Goal: Transaction & Acquisition: Book appointment/travel/reservation

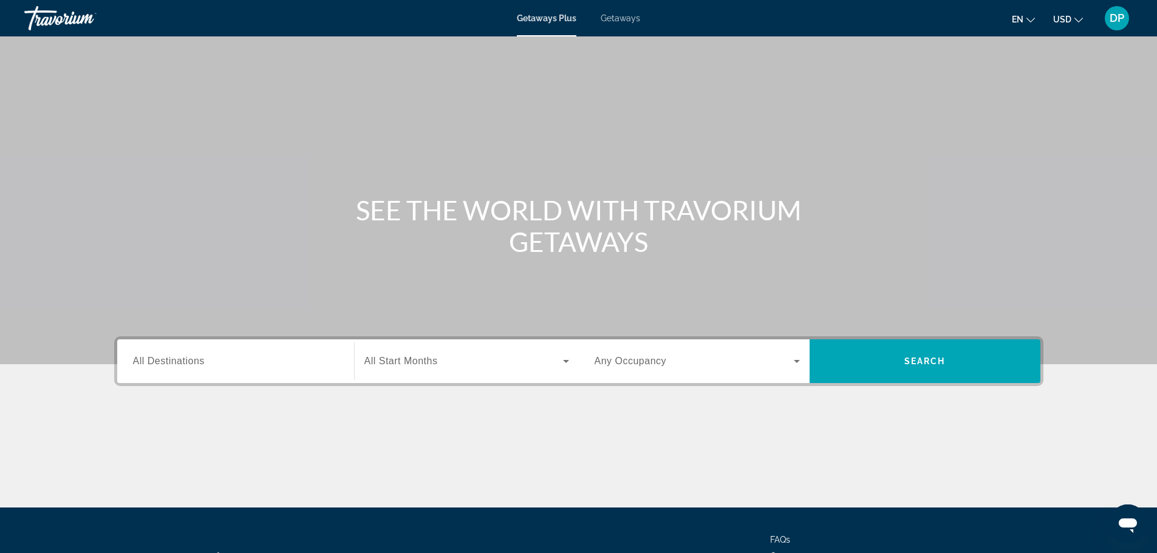
click at [533, 20] on span "Getaways Plus" at bounding box center [547, 18] width 60 height 10
click at [800, 363] on icon "Search widget" at bounding box center [797, 361] width 6 height 3
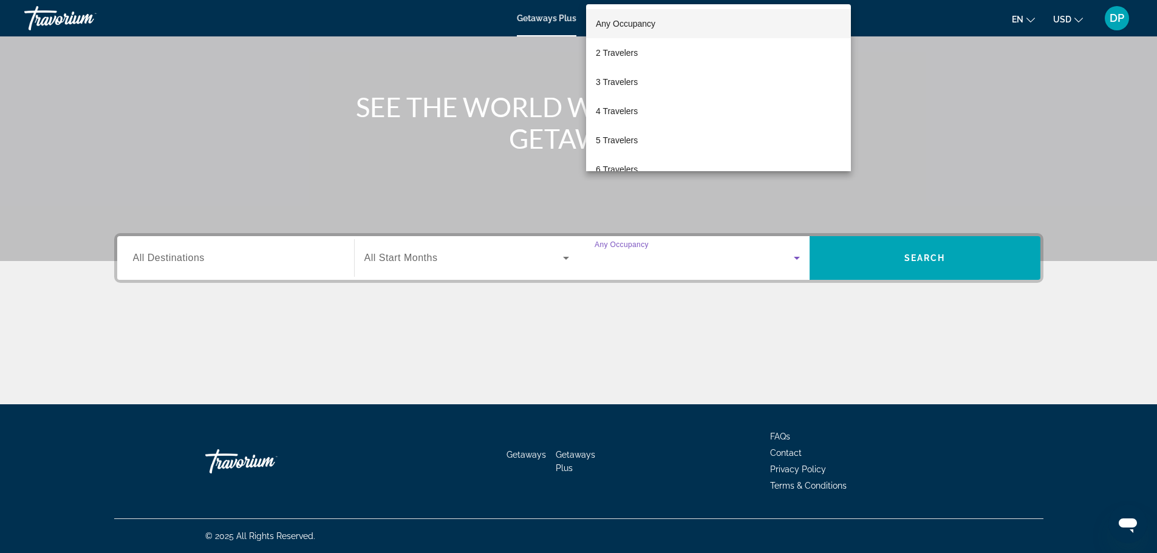
scroll to position [267, 0]
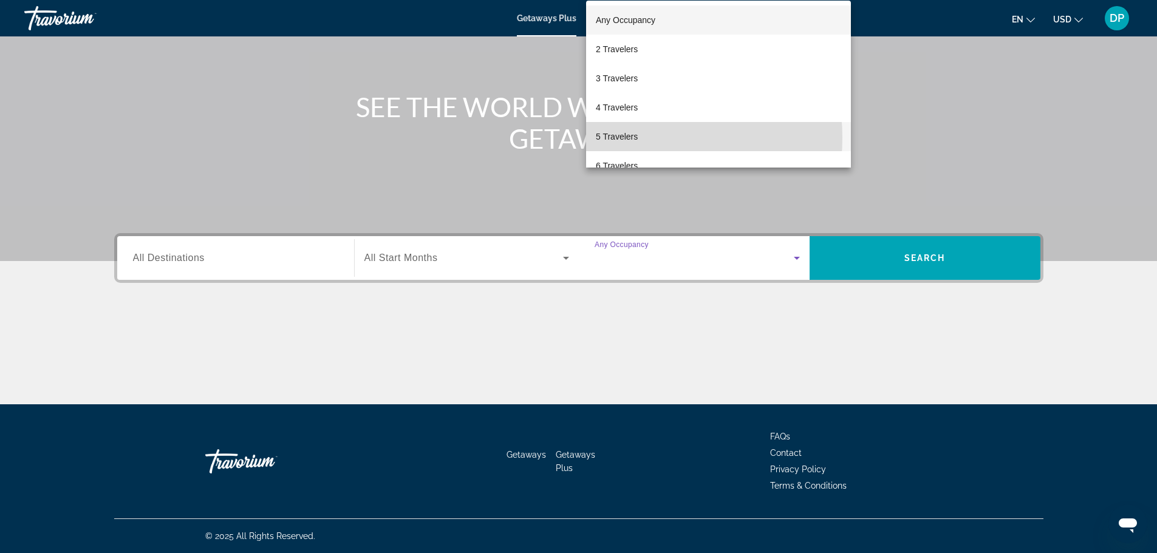
click at [629, 138] on span "5 Travelers" at bounding box center [617, 136] width 42 height 15
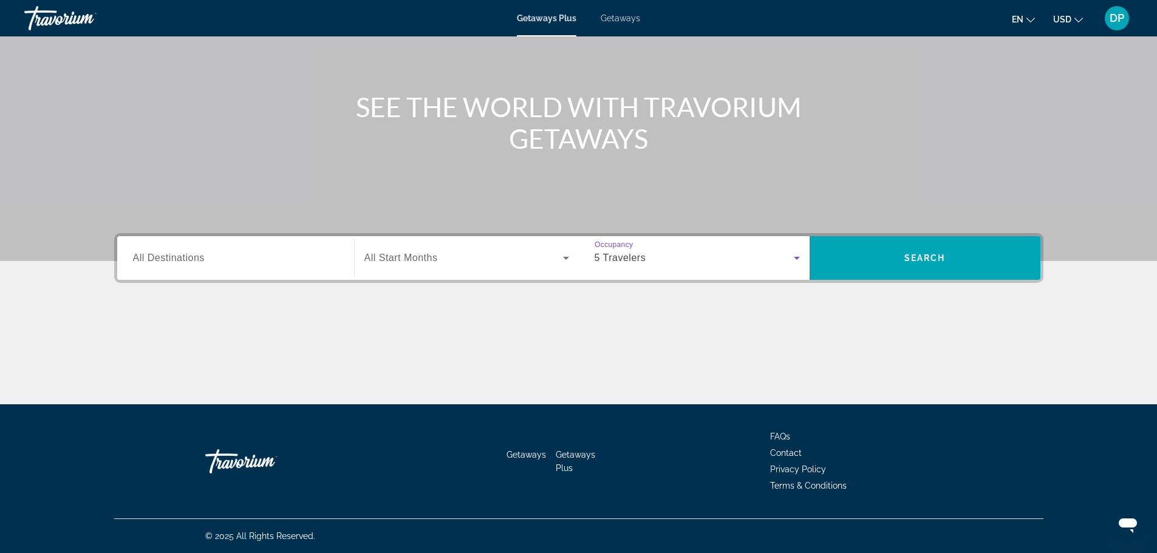
click at [364, 253] on span "All Start Months" at bounding box center [400, 258] width 73 height 10
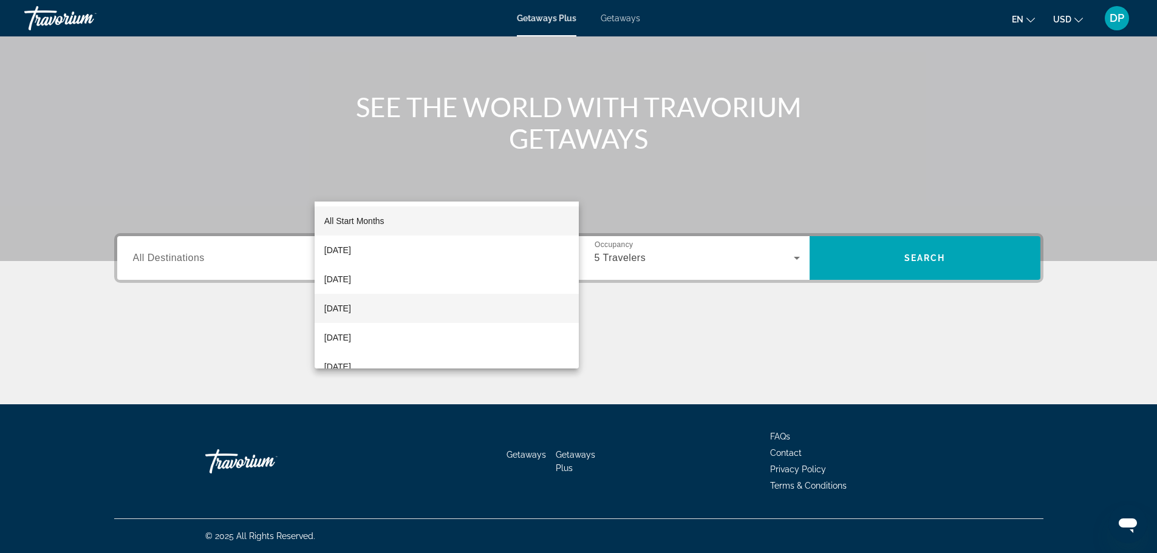
click at [345, 309] on span "[DATE]" at bounding box center [337, 308] width 27 height 15
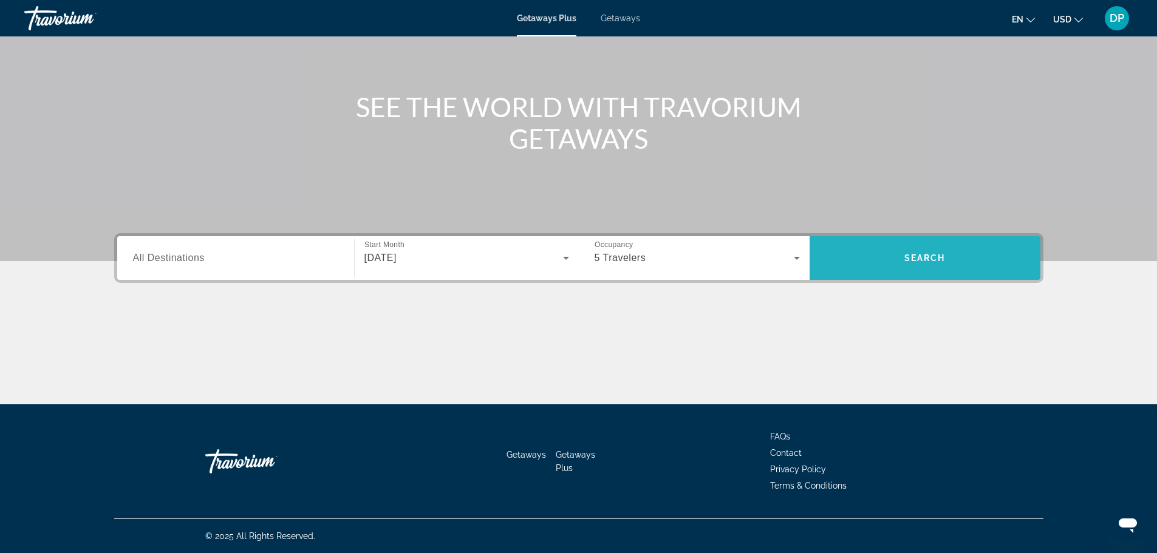
click at [946, 253] on span "Search" at bounding box center [924, 258] width 41 height 10
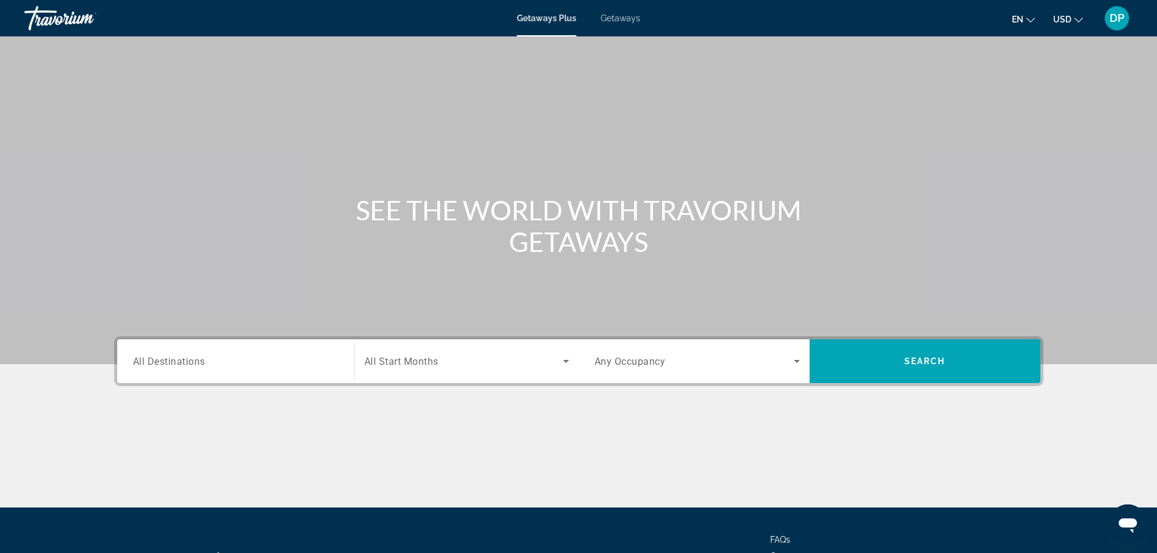
click at [804, 369] on icon "Search widget" at bounding box center [796, 361] width 15 height 15
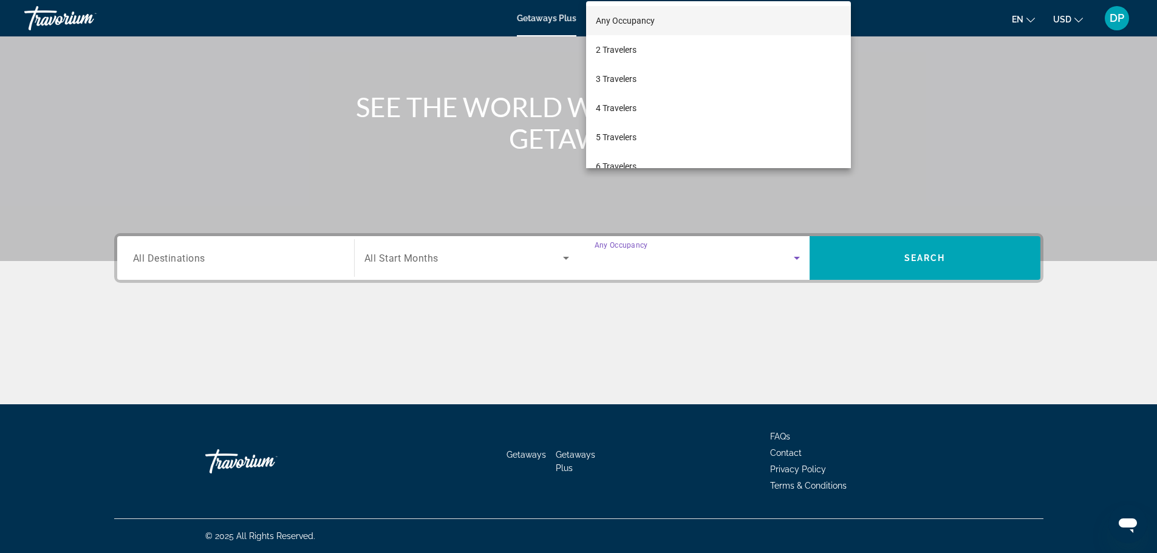
scroll to position [267, 0]
click at [661, 134] on mat-option "5 Travelers" at bounding box center [718, 136] width 265 height 29
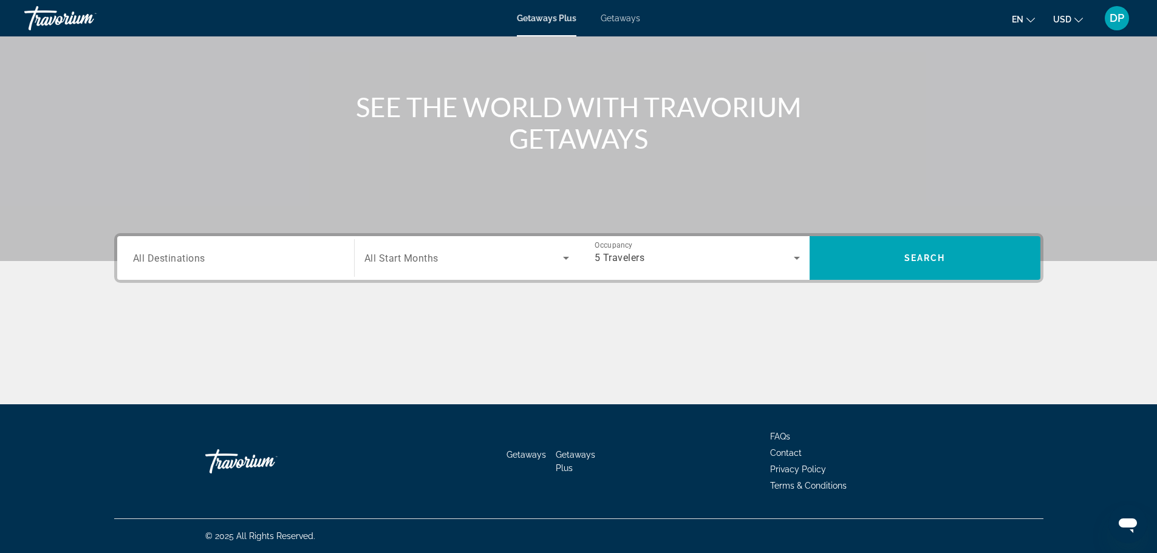
click at [140, 252] on span "All Destinations" at bounding box center [169, 258] width 72 height 12
click at [140, 251] on input "Destination All Destinations" at bounding box center [235, 258] width 205 height 15
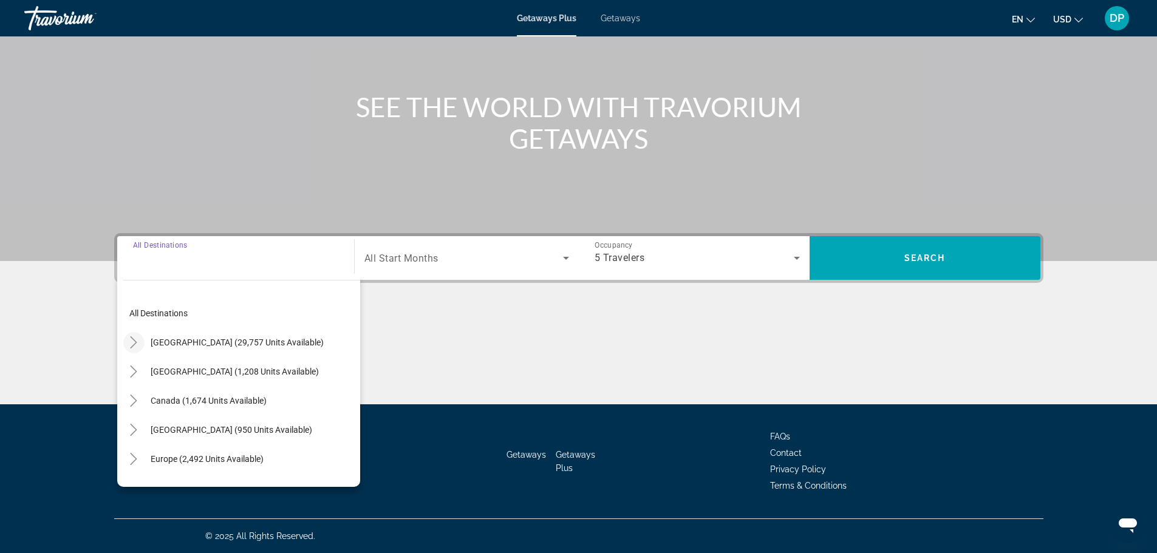
click at [128, 336] on icon "Toggle United States (29,757 units available)" at bounding box center [134, 342] width 12 height 12
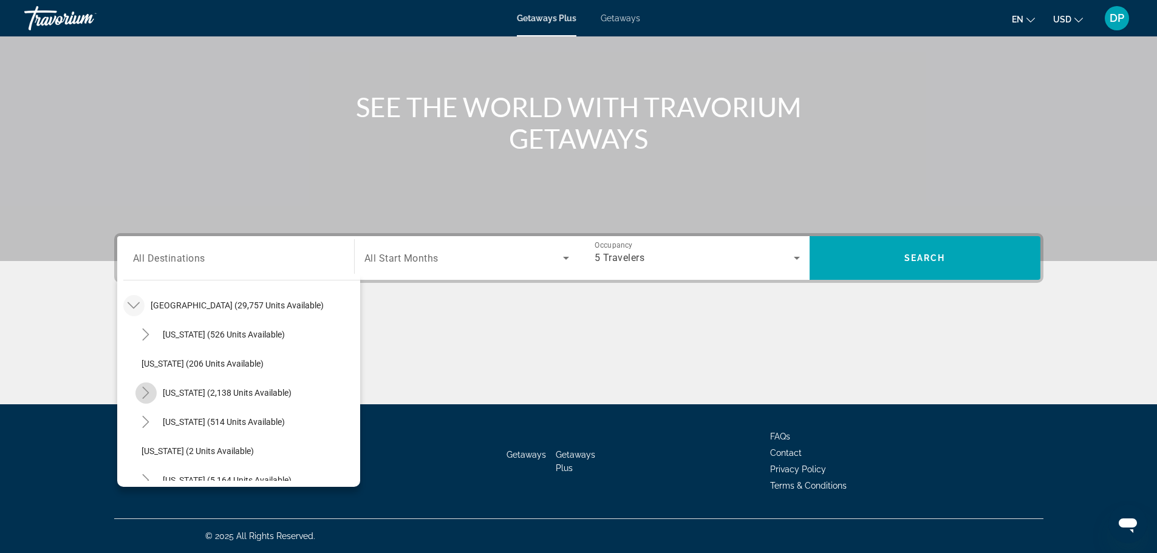
click at [140, 387] on icon "Toggle California (2,138 units available)" at bounding box center [146, 393] width 12 height 12
click at [154, 505] on span "San Diego & Southern (486 units available)" at bounding box center [234, 510] width 161 height 10
type input "**********"
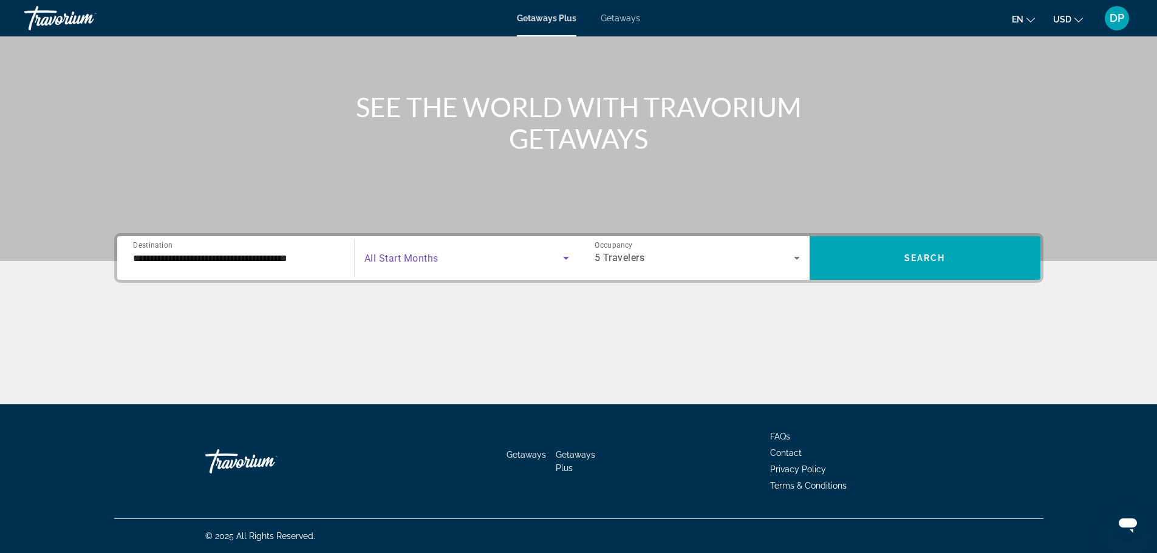
click at [431, 251] on span "Search widget" at bounding box center [463, 258] width 199 height 15
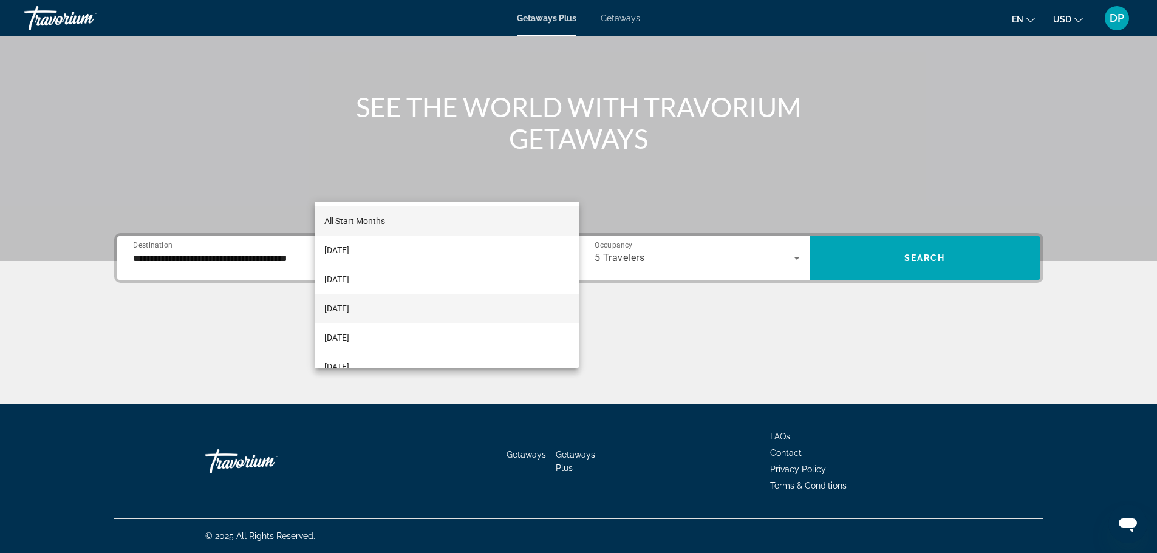
click at [349, 309] on span "[DATE]" at bounding box center [336, 308] width 25 height 15
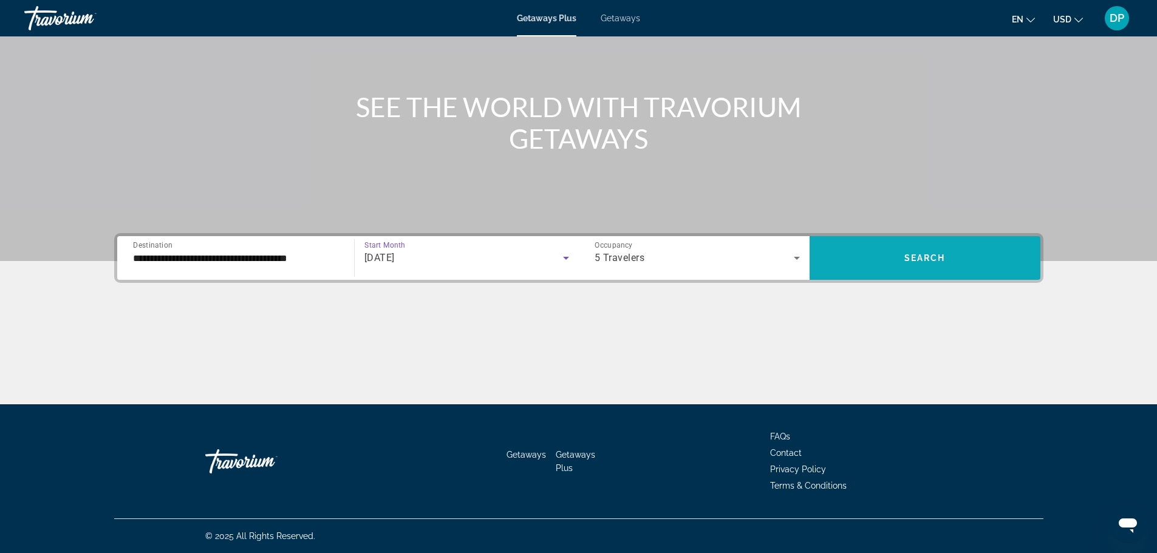
click at [946, 253] on span "Search" at bounding box center [924, 258] width 41 height 10
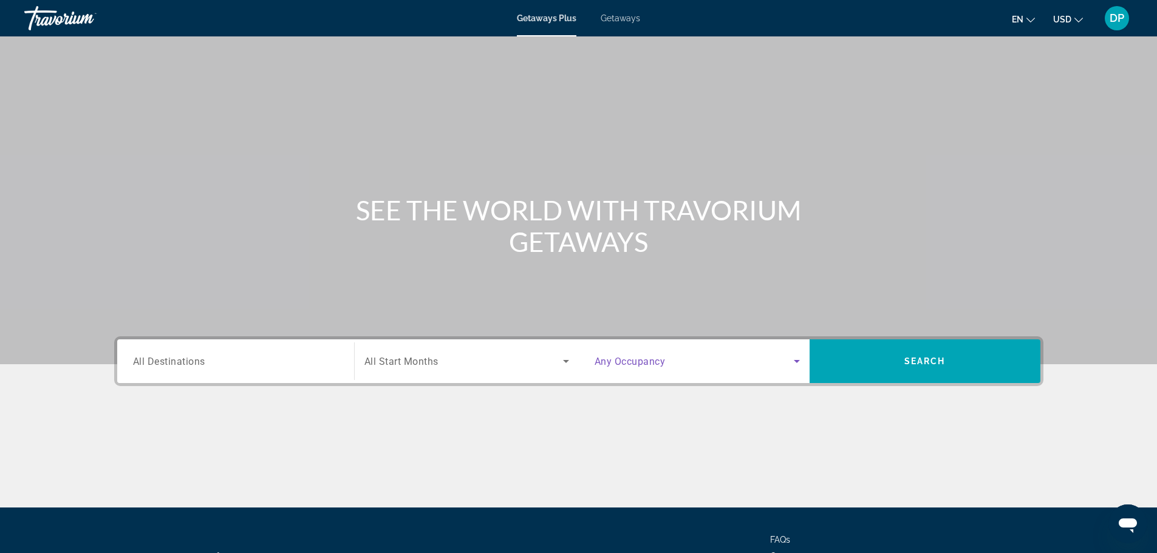
click at [804, 369] on icon "Search widget" at bounding box center [796, 361] width 15 height 15
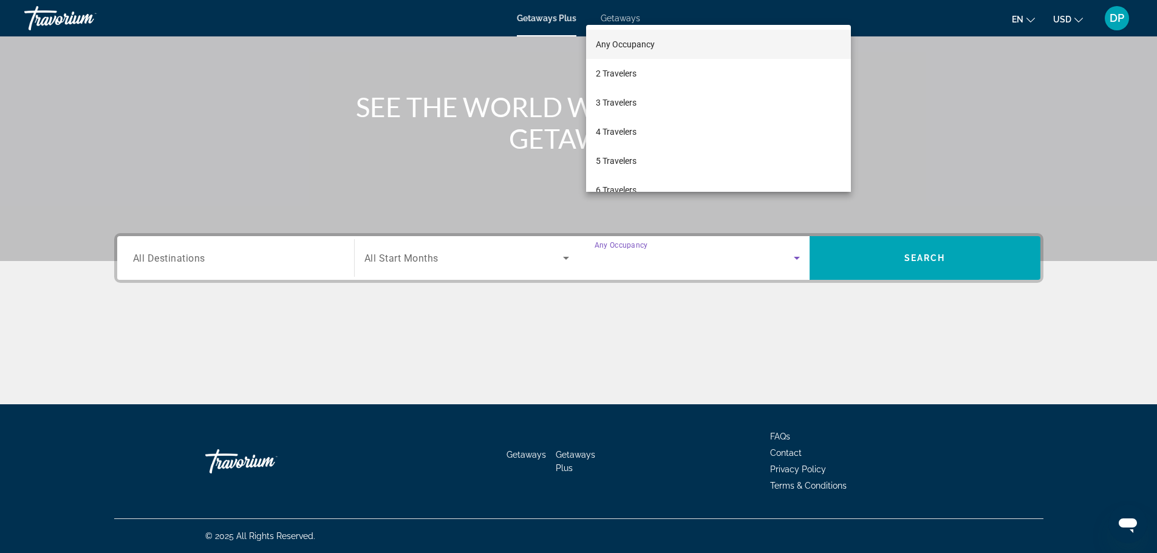
scroll to position [267, 0]
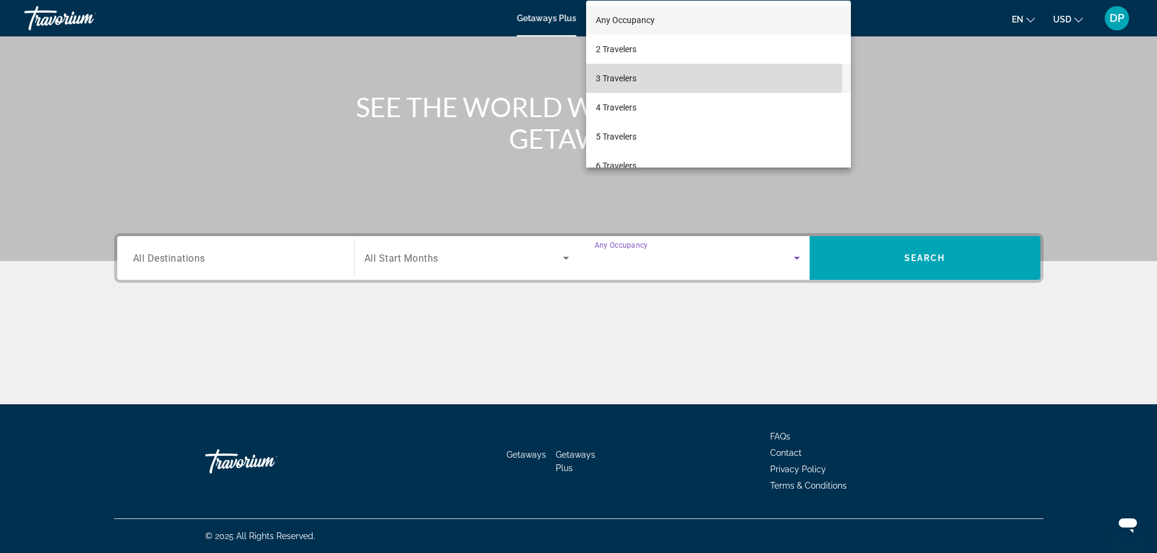
click at [635, 76] on span "3 Travelers" at bounding box center [616, 78] width 41 height 15
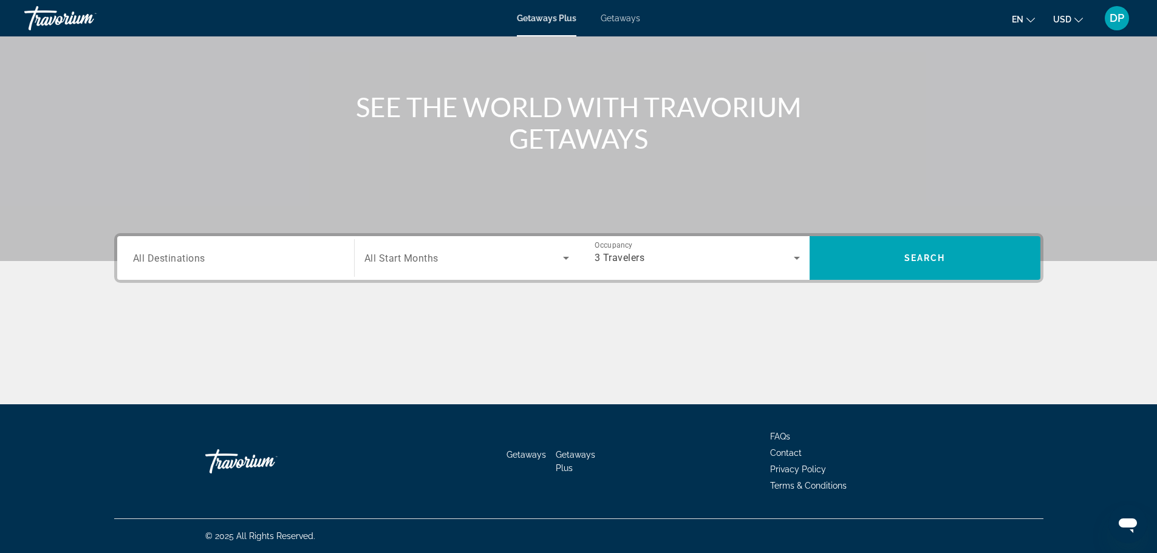
click at [133, 252] on span "All Destinations" at bounding box center [169, 258] width 72 height 12
click at [133, 251] on input "Destination All Destinations" at bounding box center [235, 258] width 205 height 15
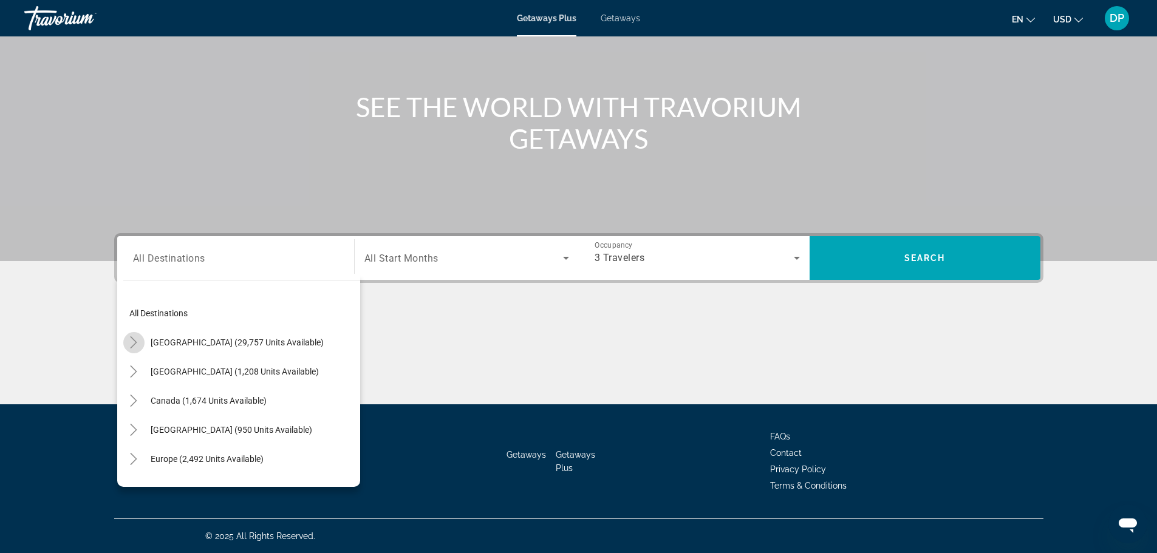
click at [131, 336] on icon "Toggle United States (29,757 units available)" at bounding box center [134, 342] width 7 height 12
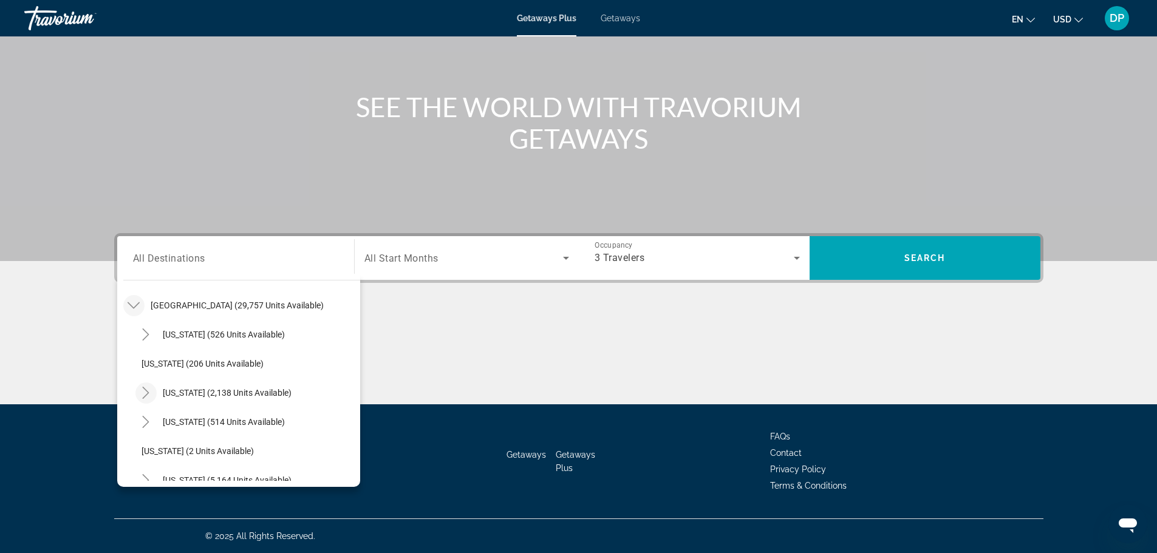
click at [140, 387] on icon "Toggle California (2,138 units available)" at bounding box center [146, 393] width 12 height 12
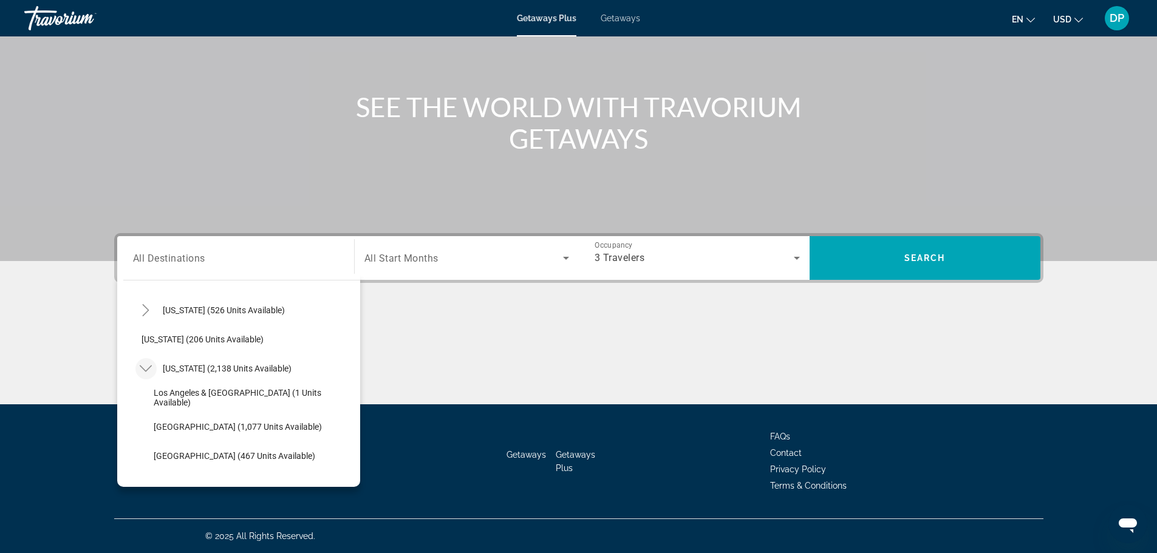
scroll to position [86, 0]
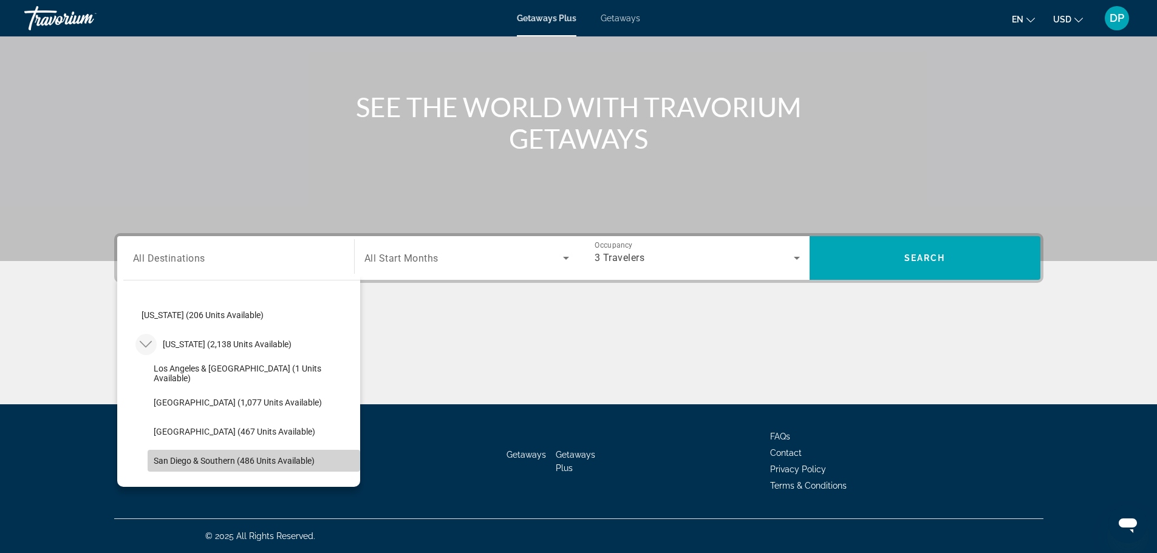
click at [154, 456] on span "San Diego & Southern (486 units available)" at bounding box center [234, 461] width 161 height 10
type input "**********"
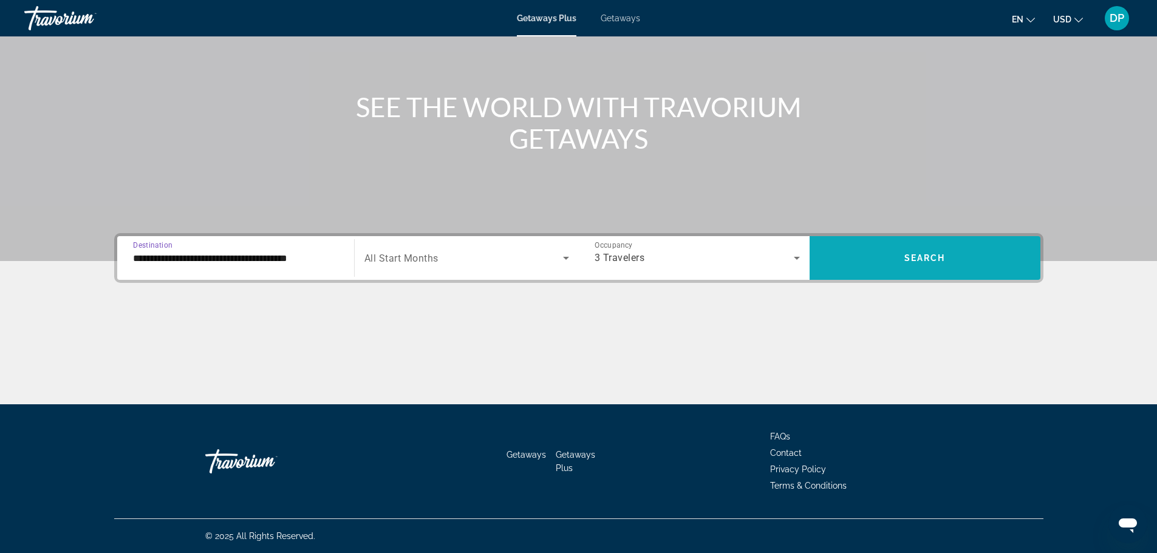
click at [987, 244] on span "Search widget" at bounding box center [925, 258] width 231 height 29
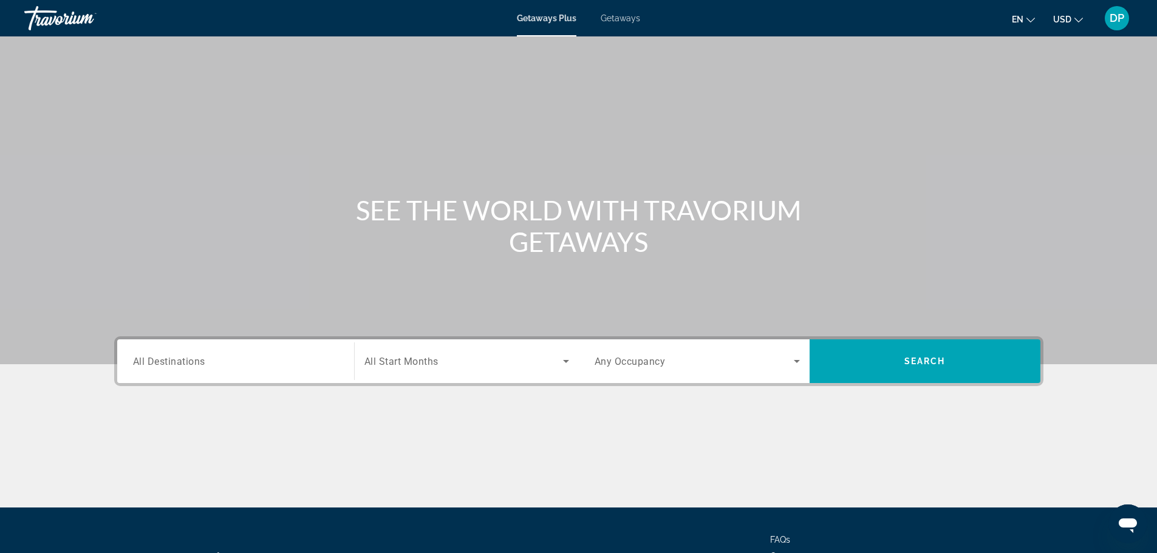
click at [141, 367] on span "All Destinations" at bounding box center [169, 361] width 72 height 12
click at [141, 369] on input "Destination All Destinations" at bounding box center [235, 362] width 205 height 15
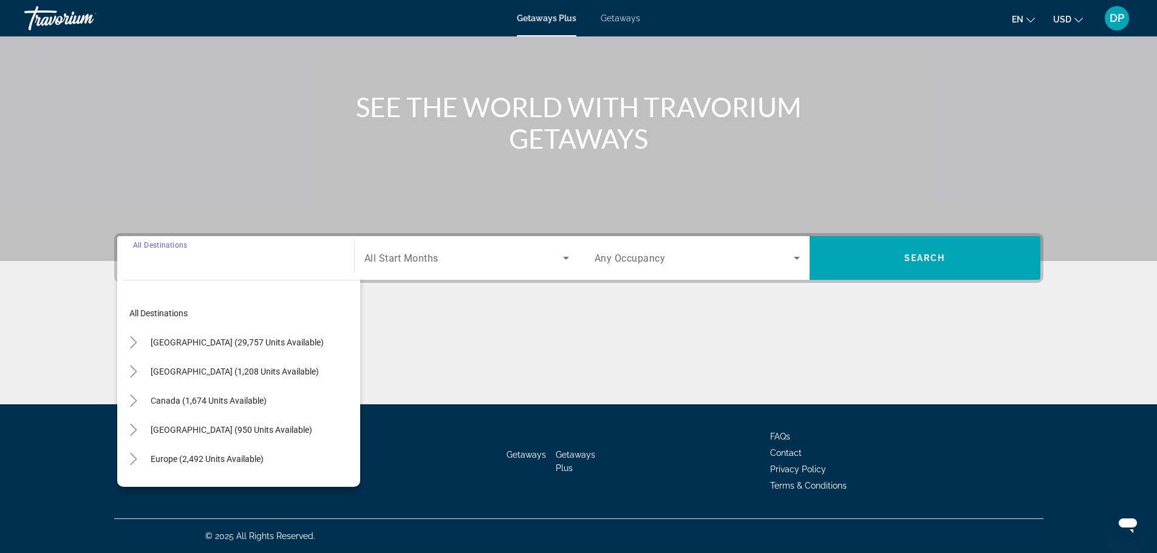
scroll to position [267, 0]
click at [131, 336] on icon "Toggle United States (29,757 units available)" at bounding box center [134, 342] width 7 height 12
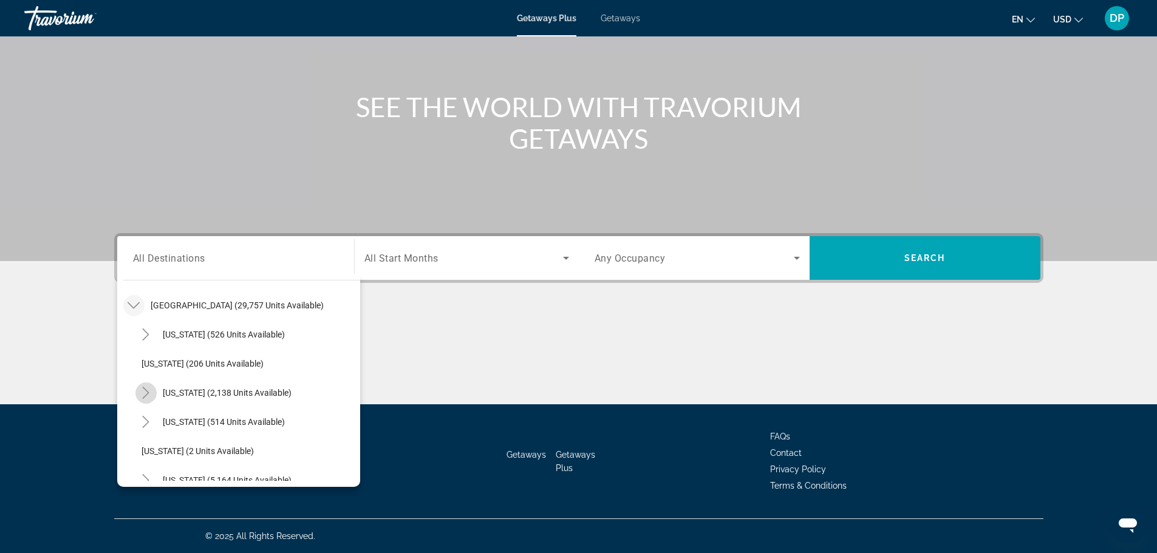
click at [143, 387] on icon "Toggle California (2,138 units available)" at bounding box center [146, 393] width 7 height 12
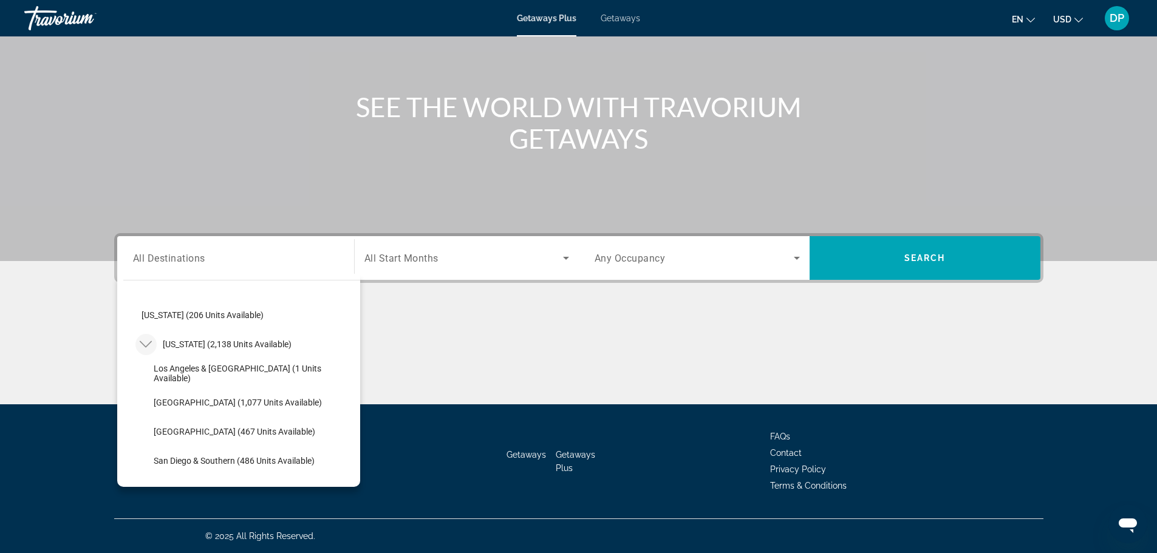
scroll to position [191, 0]
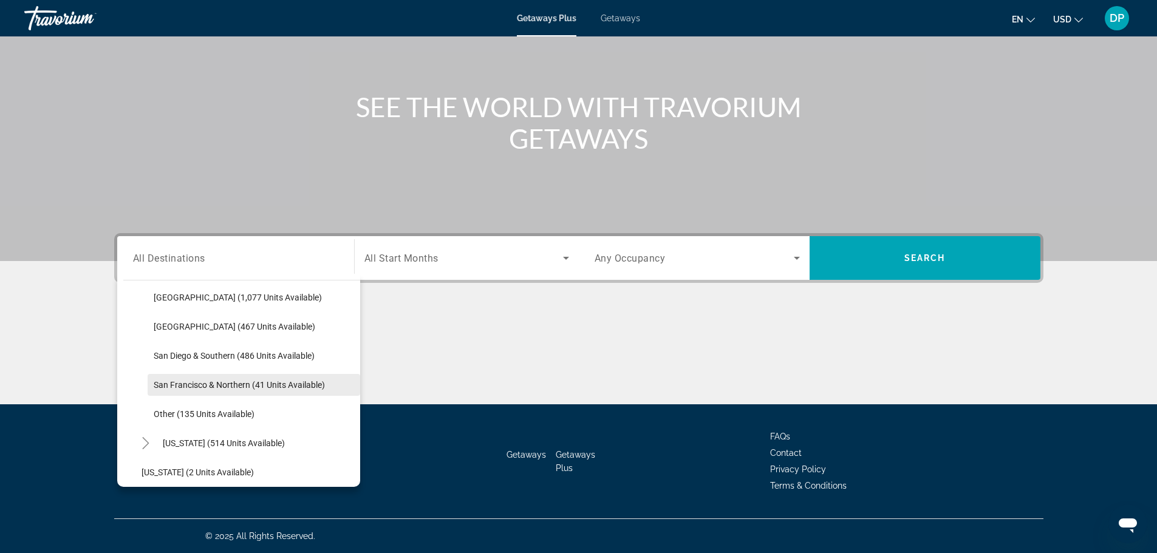
click at [154, 380] on span "San Francisco & Northern (41 units available)" at bounding box center [239, 385] width 171 height 10
type input "**********"
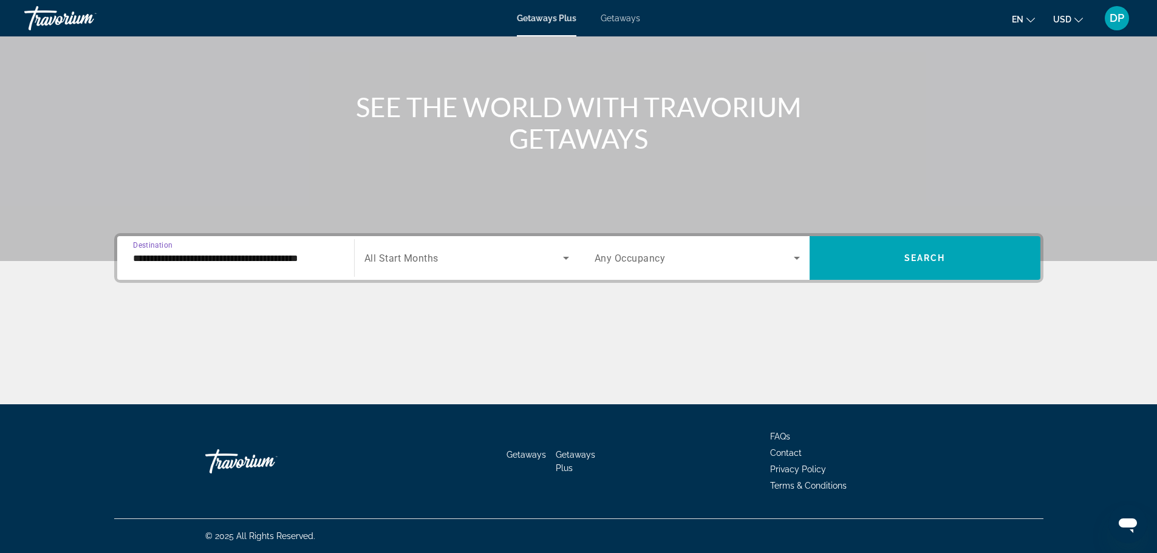
click at [366, 253] on span "All Start Months" at bounding box center [401, 259] width 74 height 12
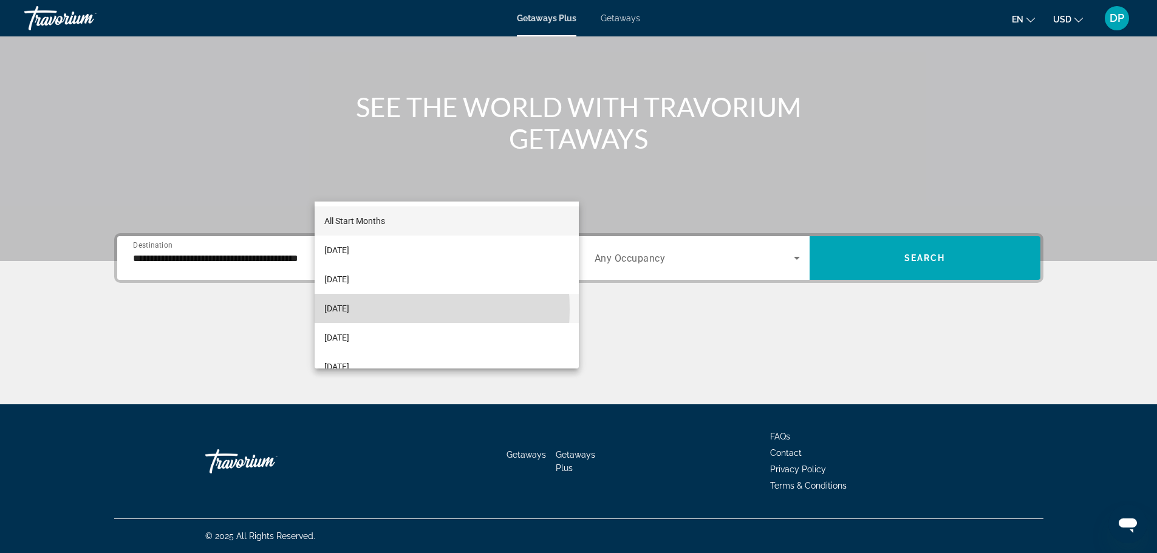
click at [349, 309] on span "[DATE]" at bounding box center [336, 308] width 25 height 15
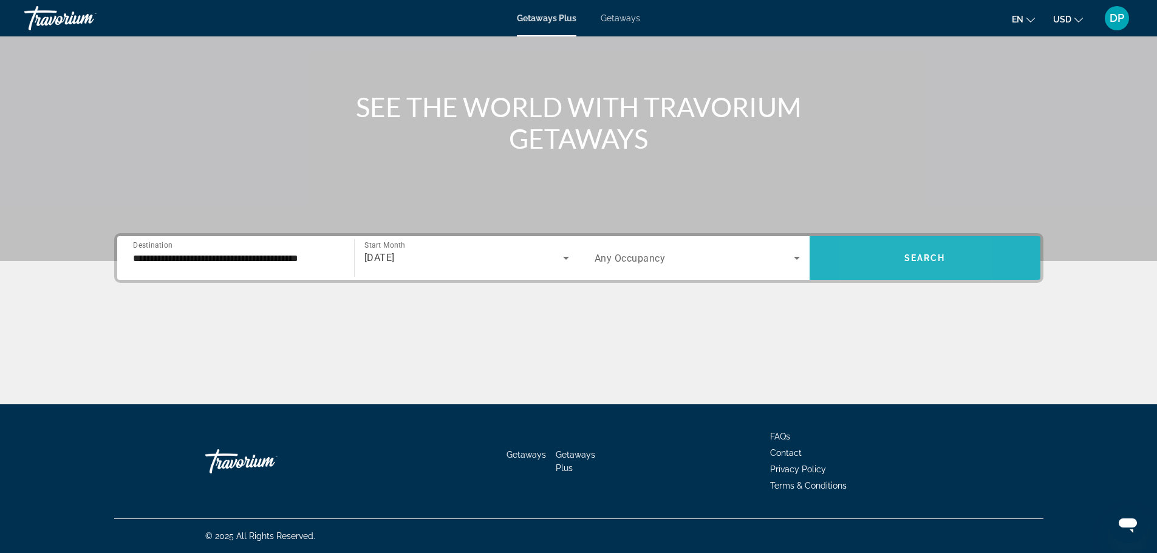
click at [926, 244] on span "Search widget" at bounding box center [925, 258] width 231 height 29
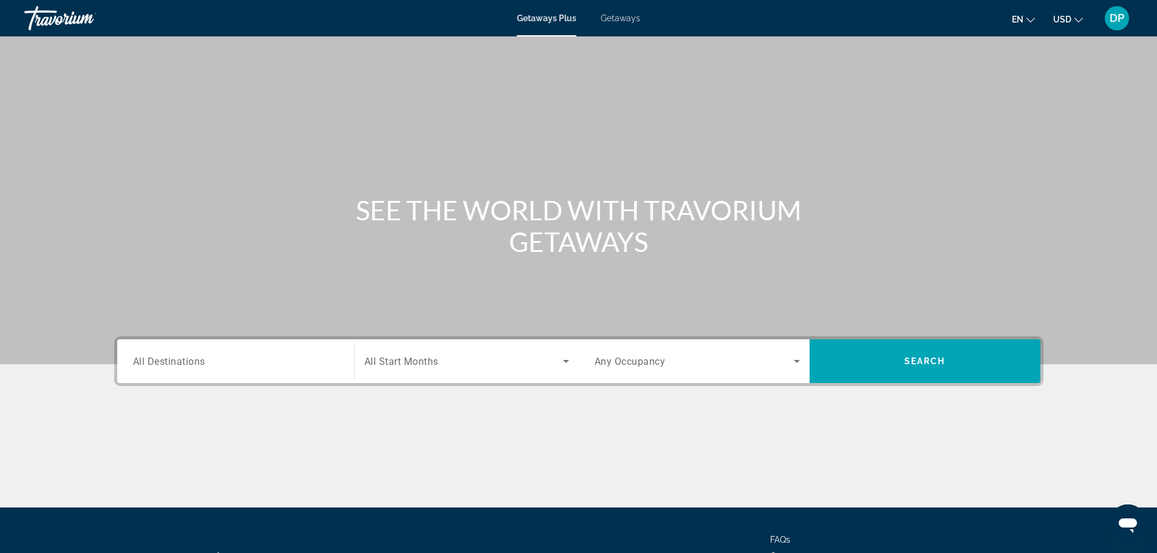
click at [133, 367] on span "All Destinations" at bounding box center [169, 361] width 72 height 12
click at [133, 369] on input "Destination All Destinations" at bounding box center [235, 362] width 205 height 15
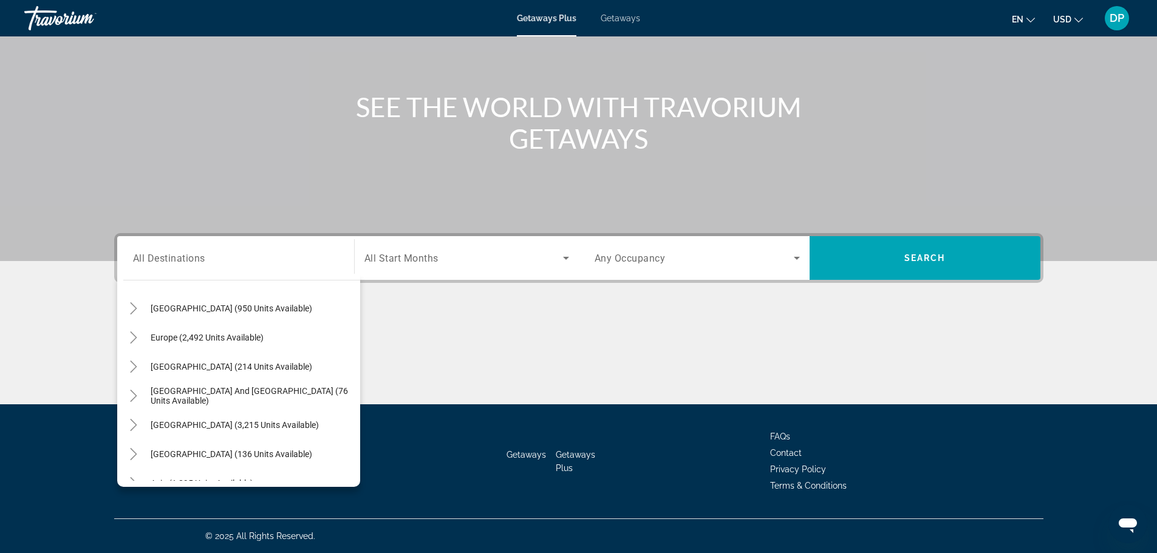
scroll to position [151, 0]
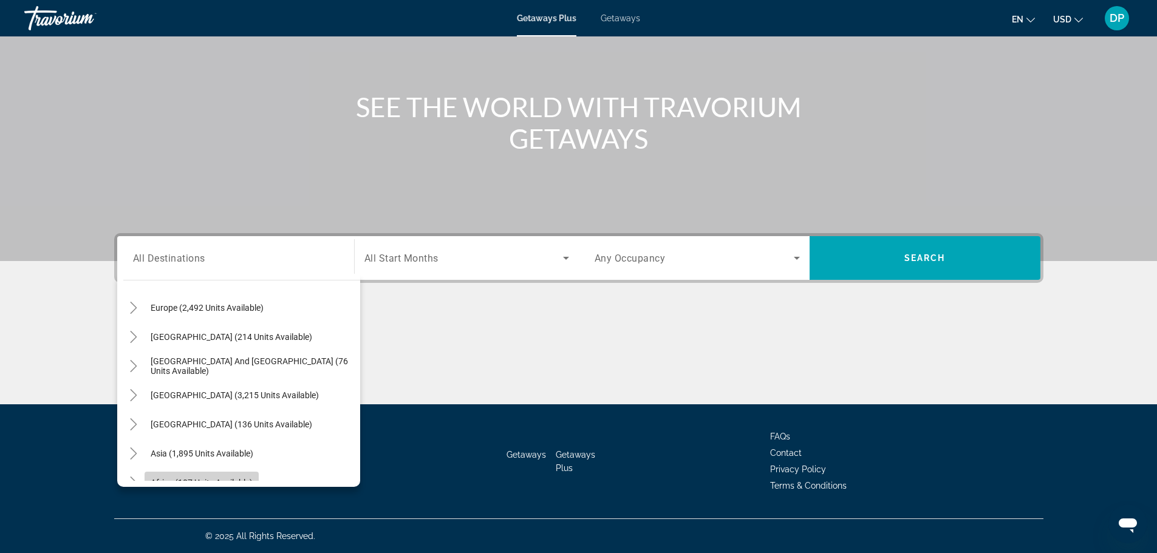
click at [151, 478] on span "Africa (107 units available)" at bounding box center [202, 483] width 102 height 10
type input "**********"
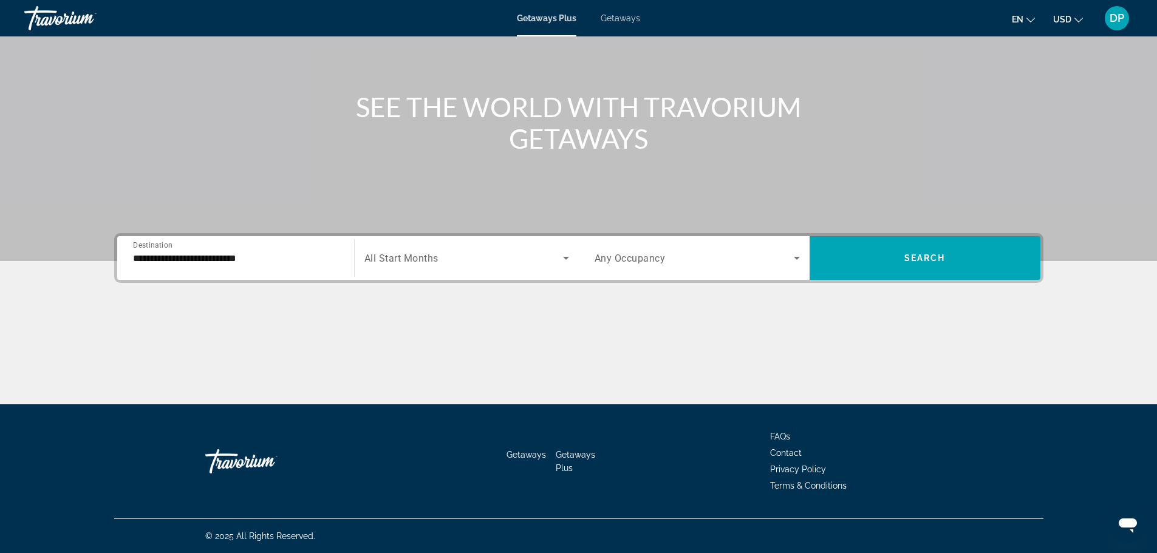
click at [364, 253] on span "All Start Months" at bounding box center [401, 259] width 74 height 12
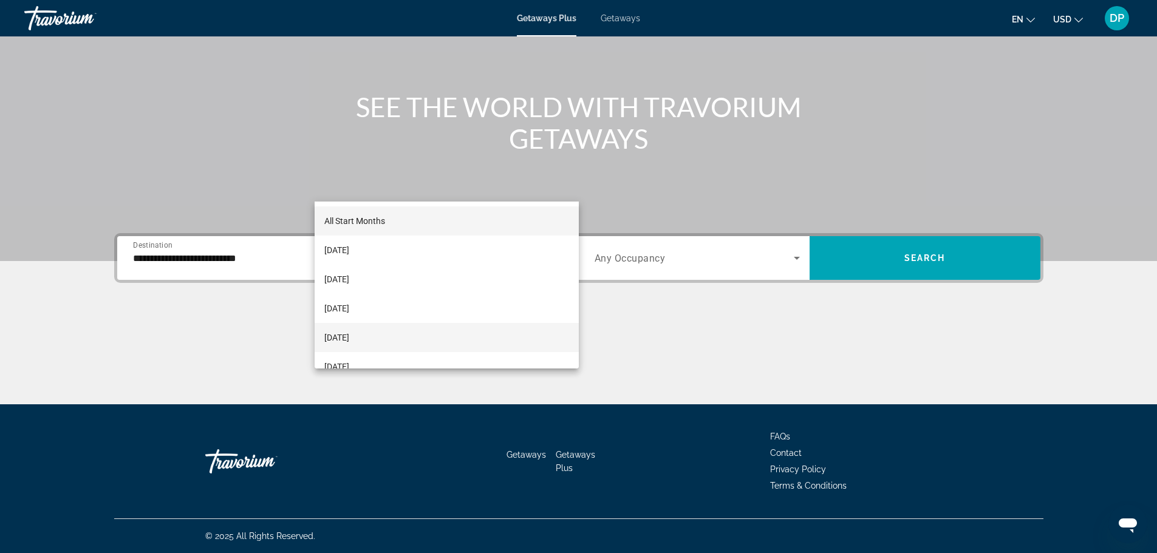
click at [347, 331] on span "[DATE]" at bounding box center [336, 337] width 25 height 15
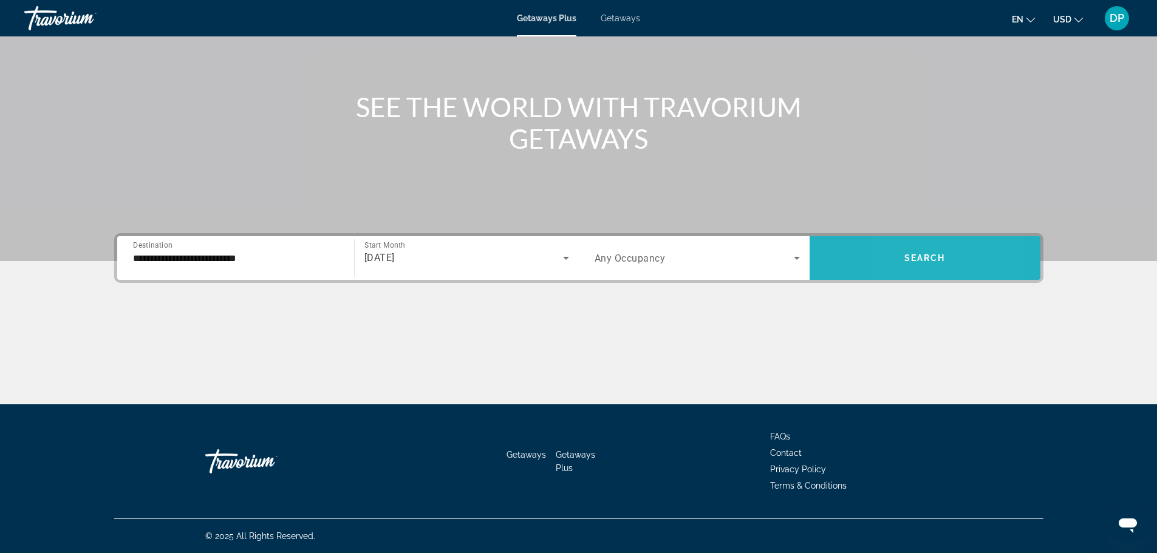
click at [941, 244] on span "Search widget" at bounding box center [925, 258] width 231 height 29
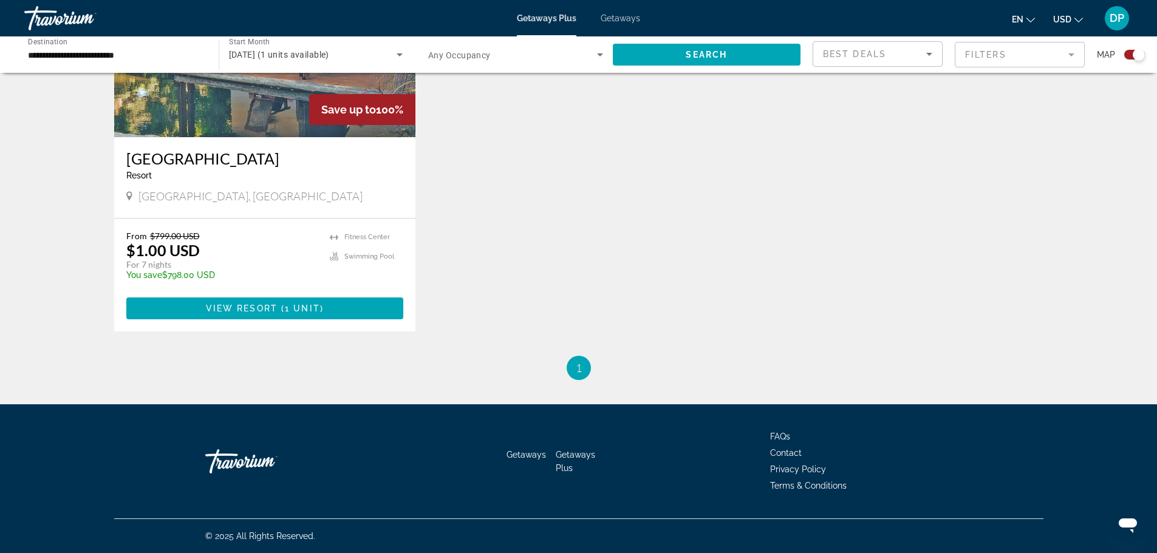
scroll to position [562, 0]
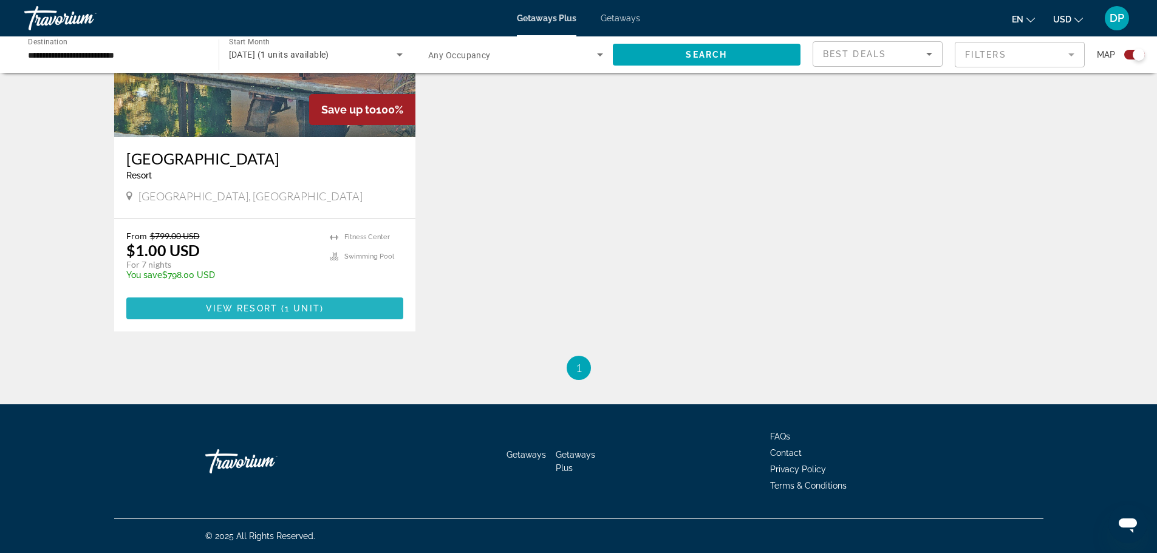
click at [278, 313] on span "( 1 unit )" at bounding box center [301, 309] width 46 height 10
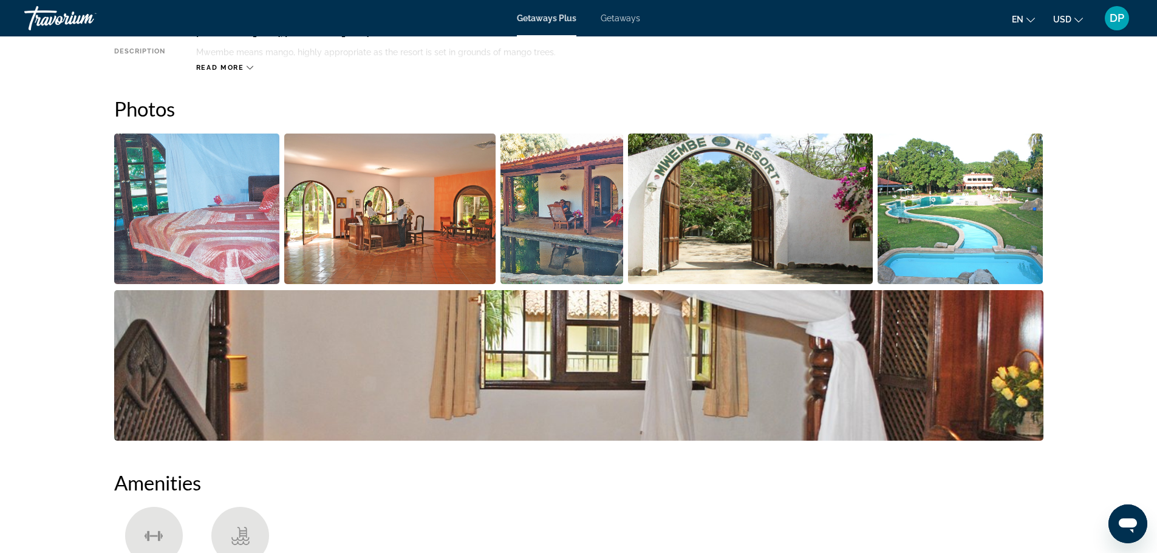
scroll to position [494, 0]
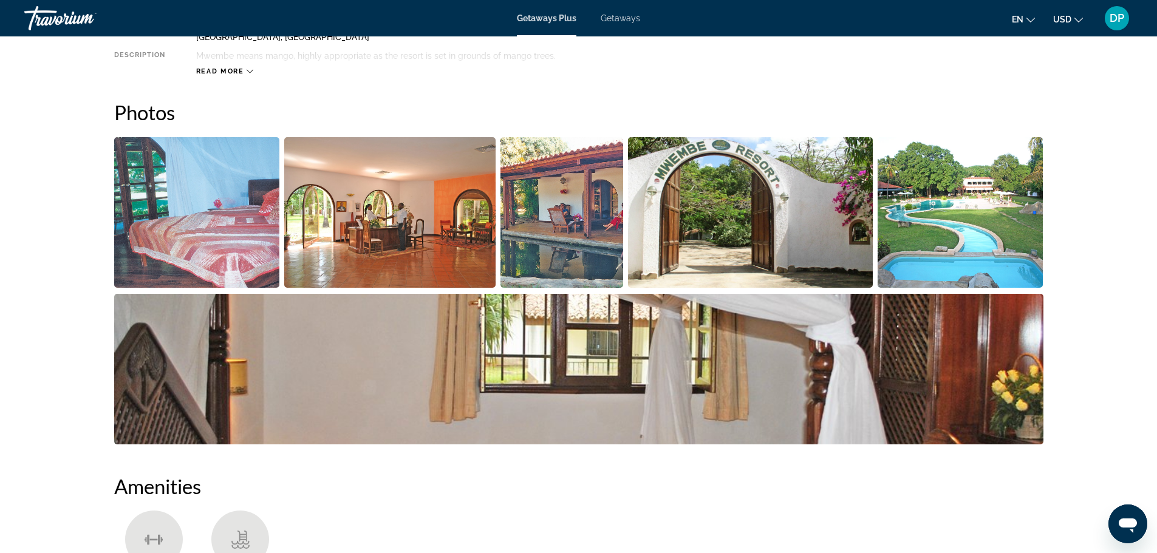
click at [426, 288] on img "Open full-screen image slider" at bounding box center [389, 212] width 211 height 151
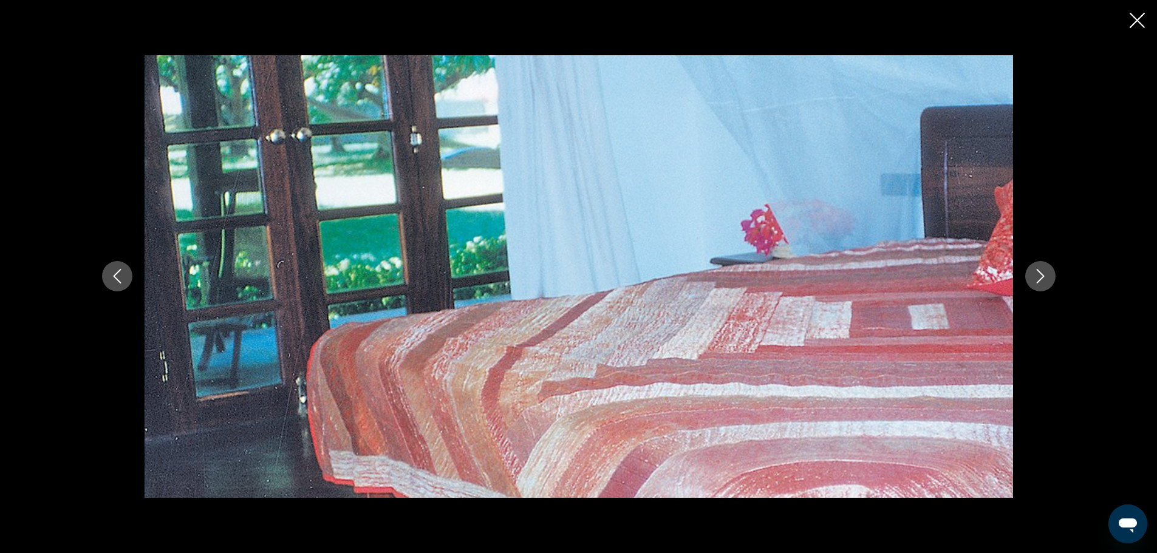
click at [1048, 277] on icon "Next image" at bounding box center [1040, 276] width 15 height 15
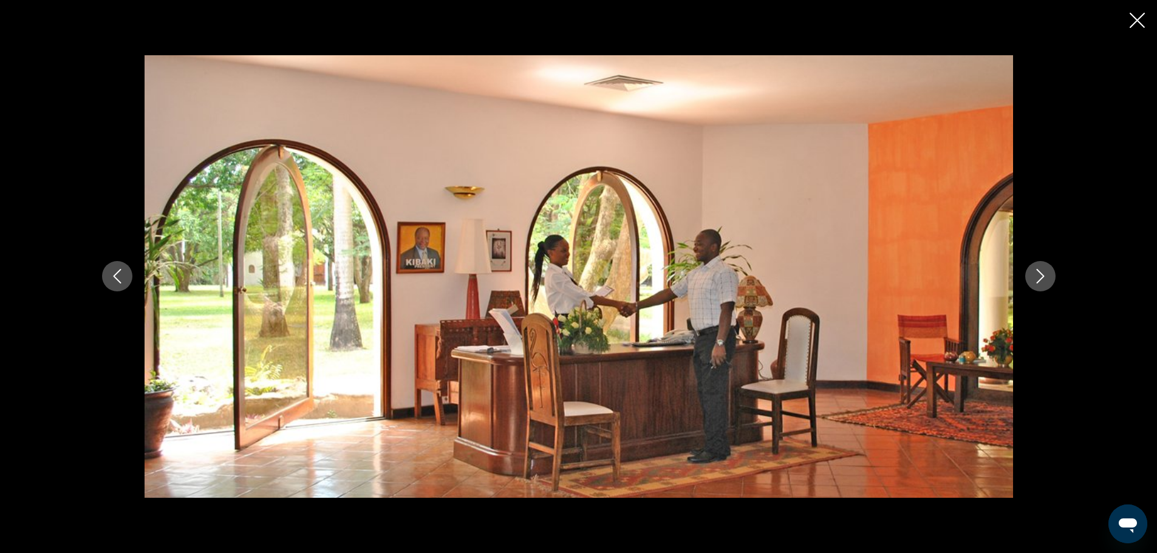
click at [1048, 277] on icon "Next image" at bounding box center [1040, 276] width 15 height 15
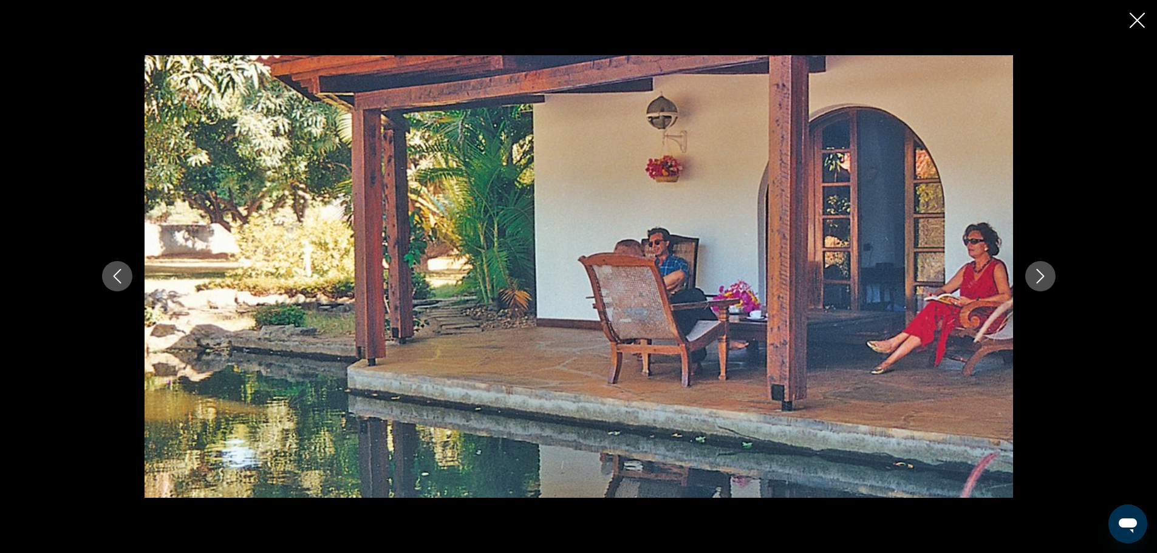
click at [1048, 277] on icon "Next image" at bounding box center [1040, 276] width 15 height 15
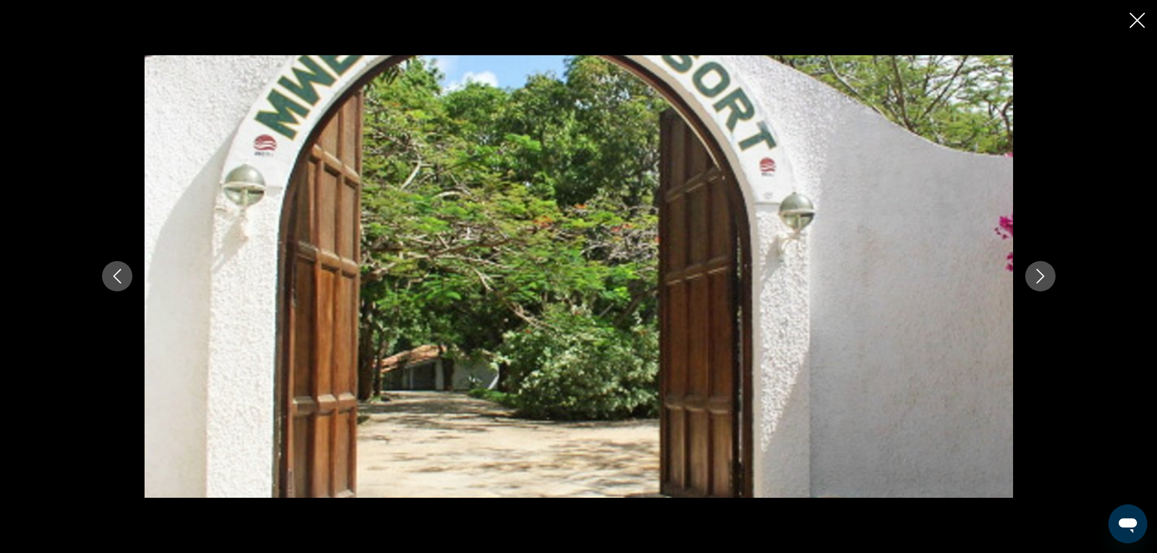
click at [1048, 278] on icon "Next image" at bounding box center [1040, 276] width 15 height 15
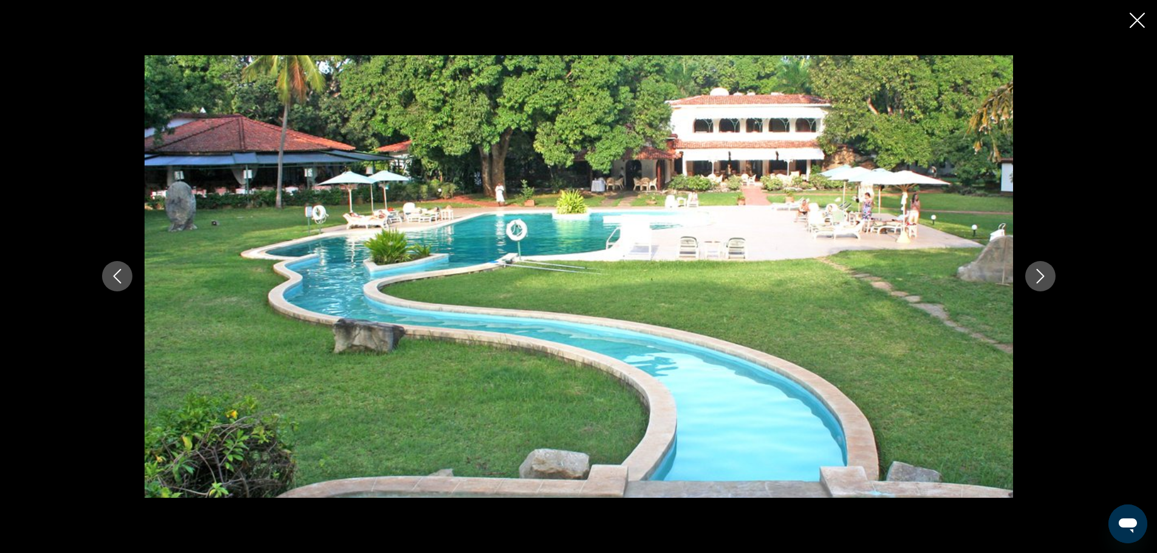
click at [1048, 279] on icon "Next image" at bounding box center [1040, 276] width 15 height 15
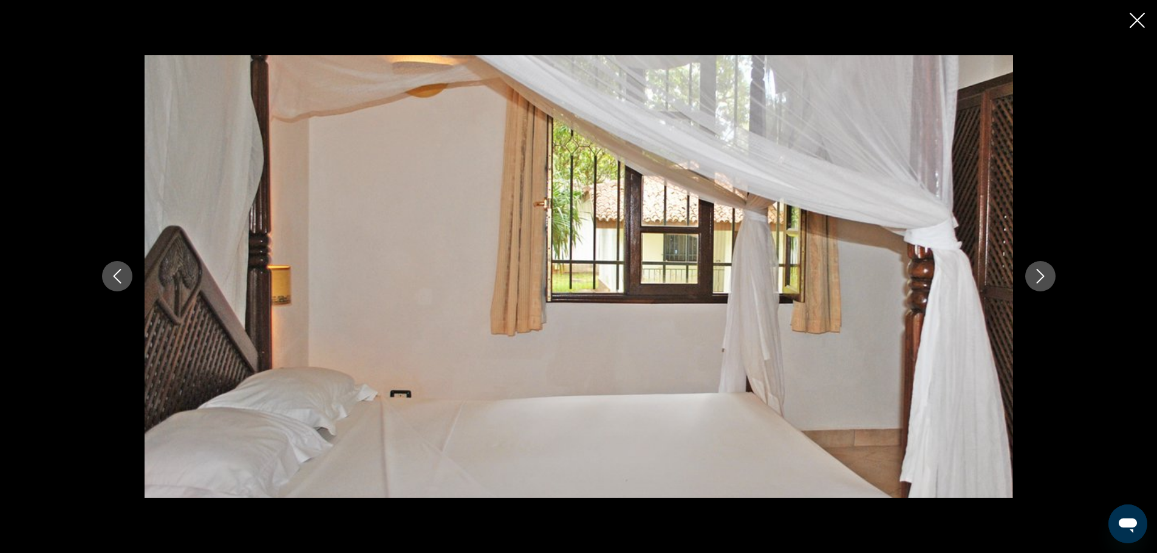
click at [1048, 281] on icon "Next image" at bounding box center [1040, 276] width 15 height 15
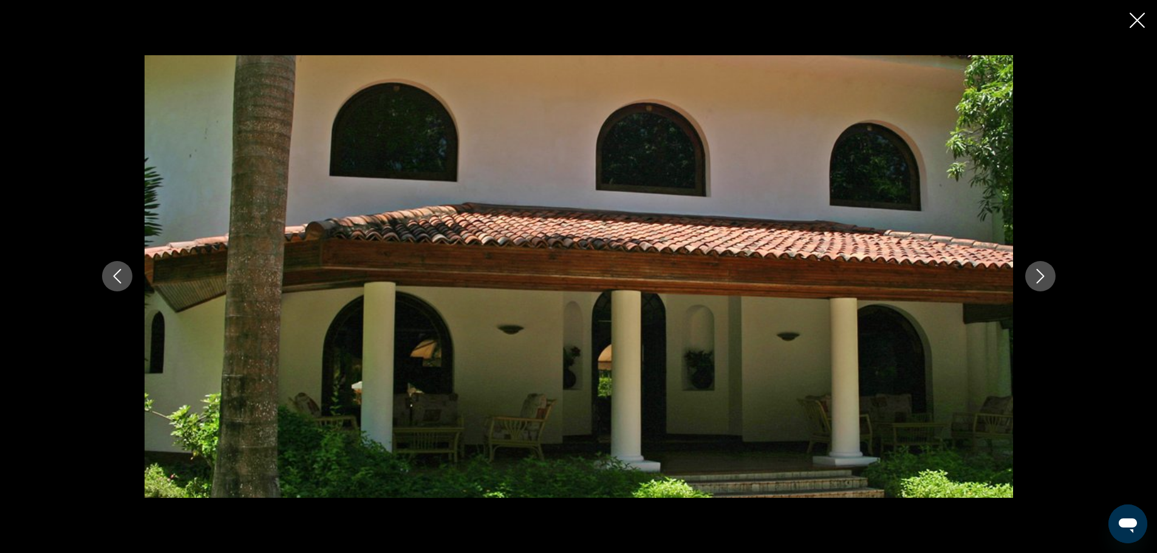
click at [1048, 281] on icon "Next image" at bounding box center [1040, 276] width 15 height 15
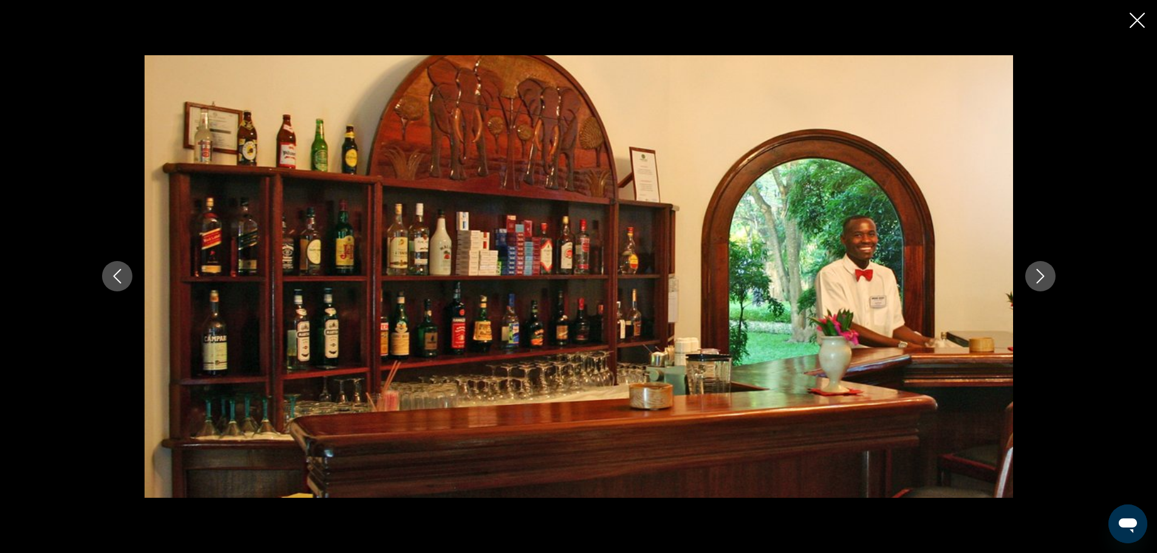
click at [1048, 282] on icon "Next image" at bounding box center [1040, 276] width 15 height 15
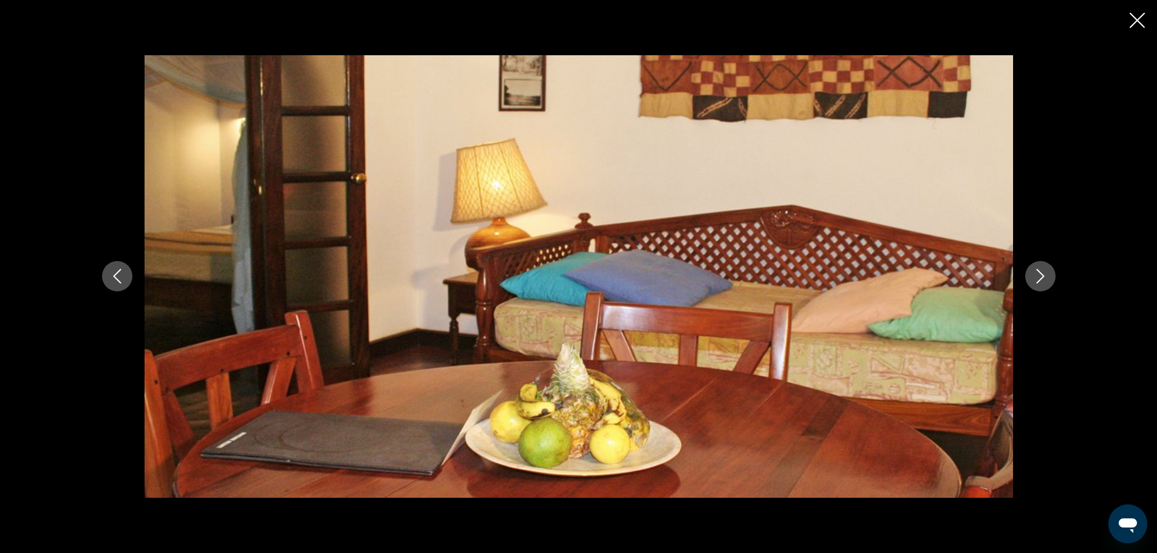
click at [1048, 283] on icon "Next image" at bounding box center [1040, 276] width 15 height 15
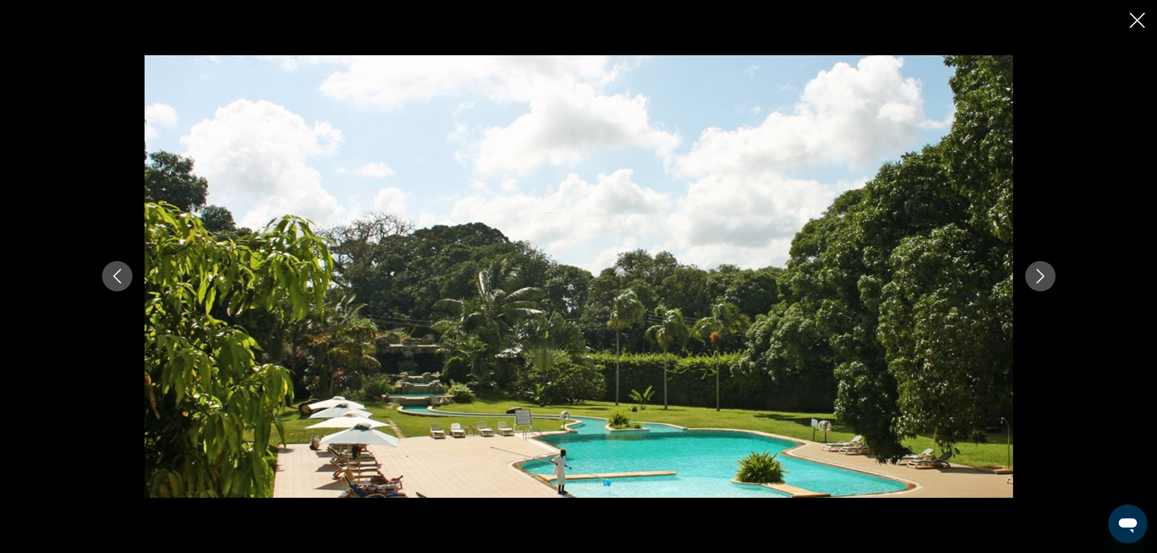
click at [1055, 284] on button "Next image" at bounding box center [1040, 276] width 30 height 30
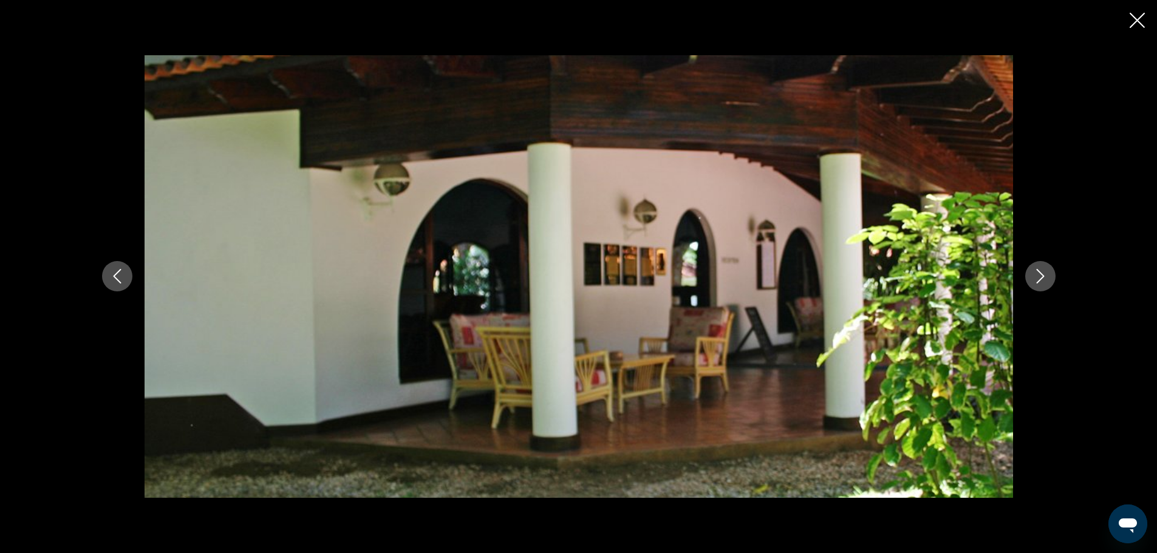
drag, startPoint x: 1113, startPoint y: 277, endPoint x: 1113, endPoint y: 270, distance: 6.7
click at [1055, 277] on button "Next image" at bounding box center [1040, 276] width 30 height 30
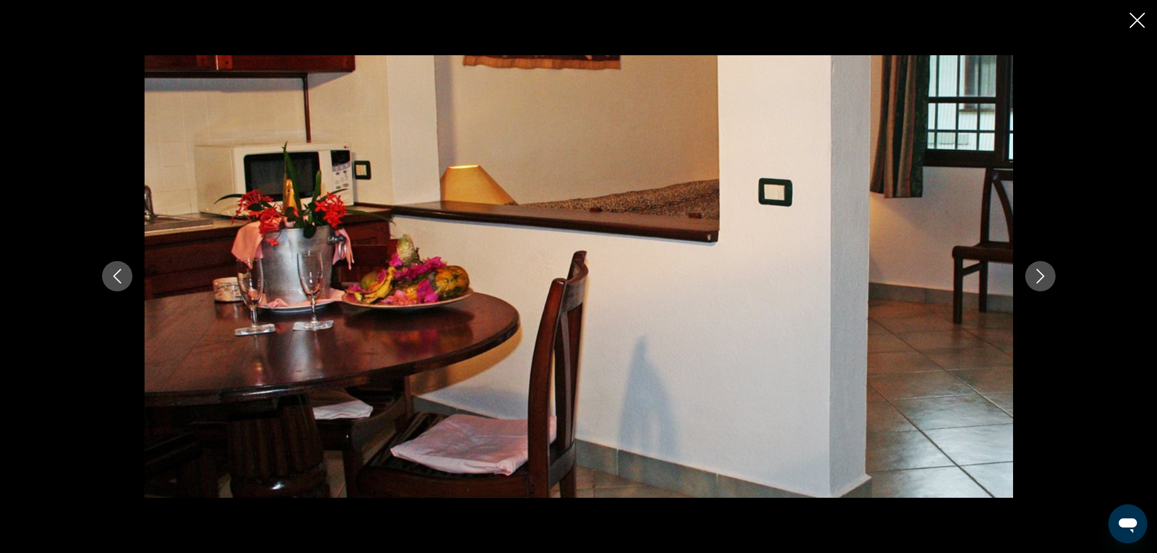
click at [1055, 270] on button "Next image" at bounding box center [1040, 276] width 30 height 30
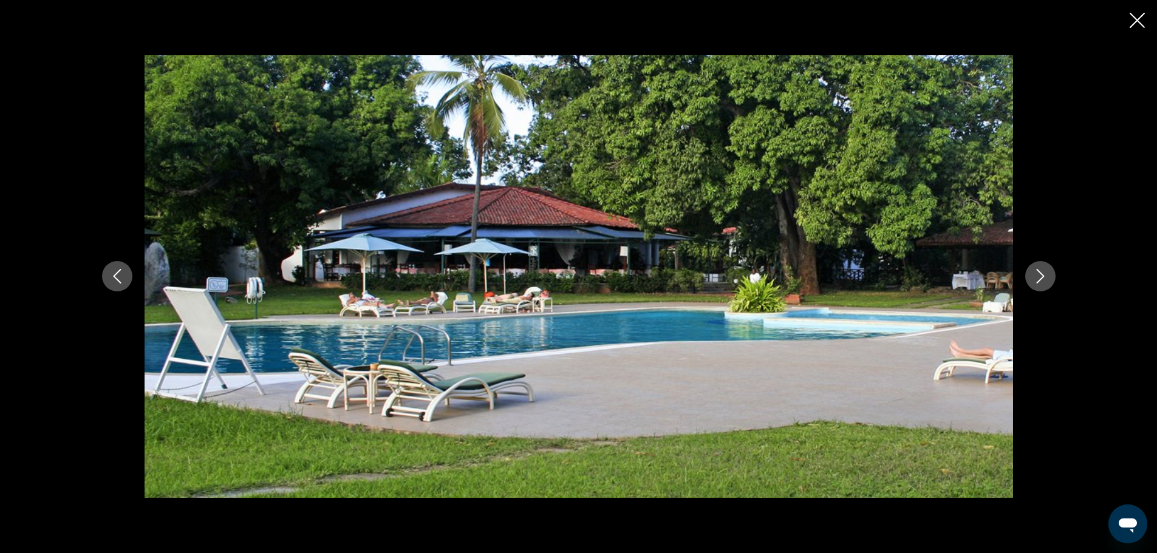
click at [1048, 278] on icon "Next image" at bounding box center [1040, 276] width 15 height 15
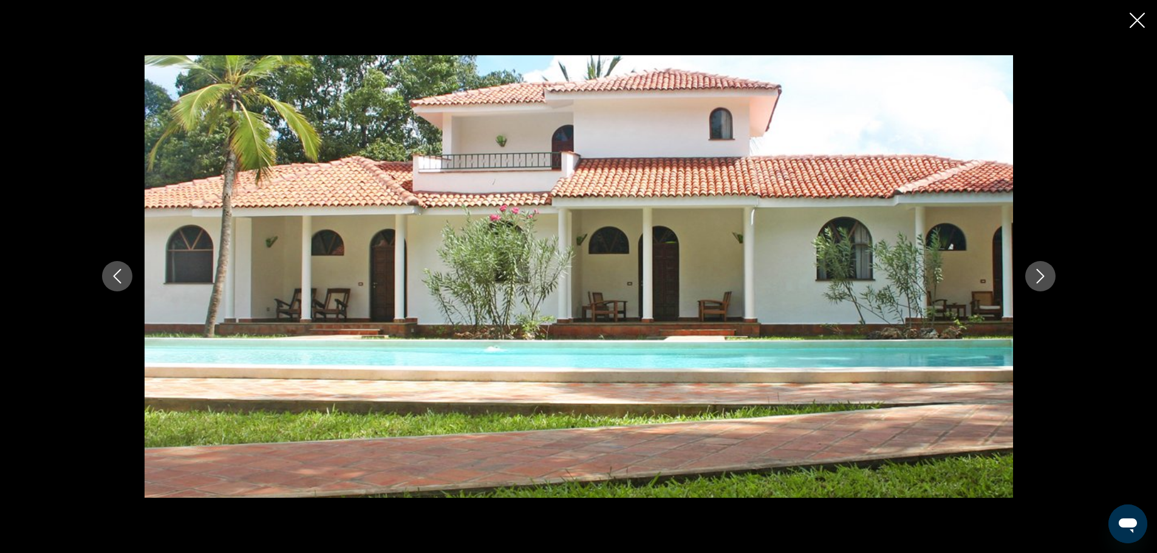
click at [1048, 281] on icon "Next image" at bounding box center [1040, 276] width 15 height 15
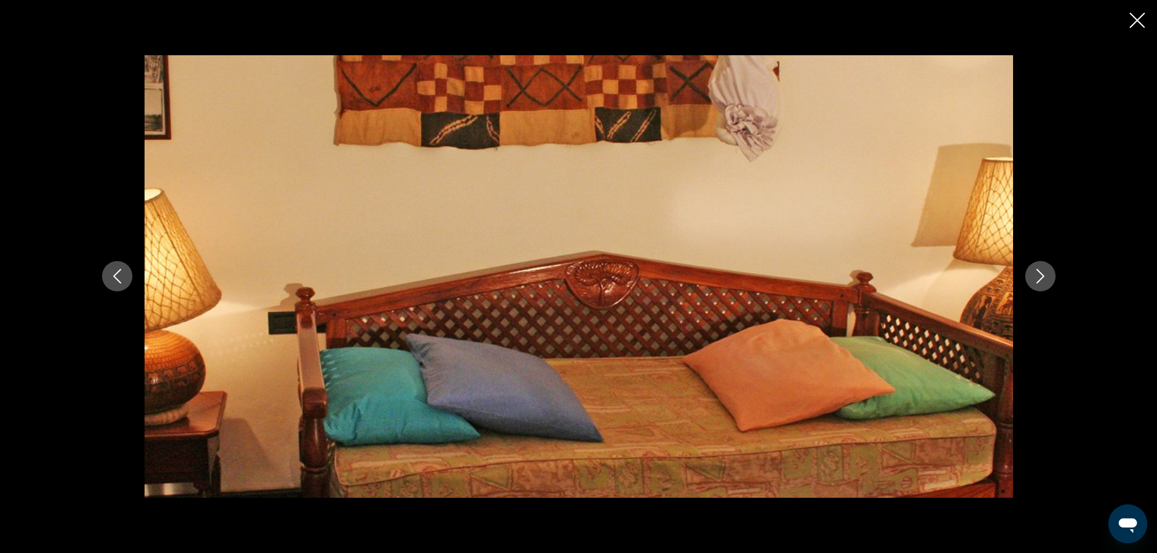
click at [1048, 281] on icon "Next image" at bounding box center [1040, 276] width 15 height 15
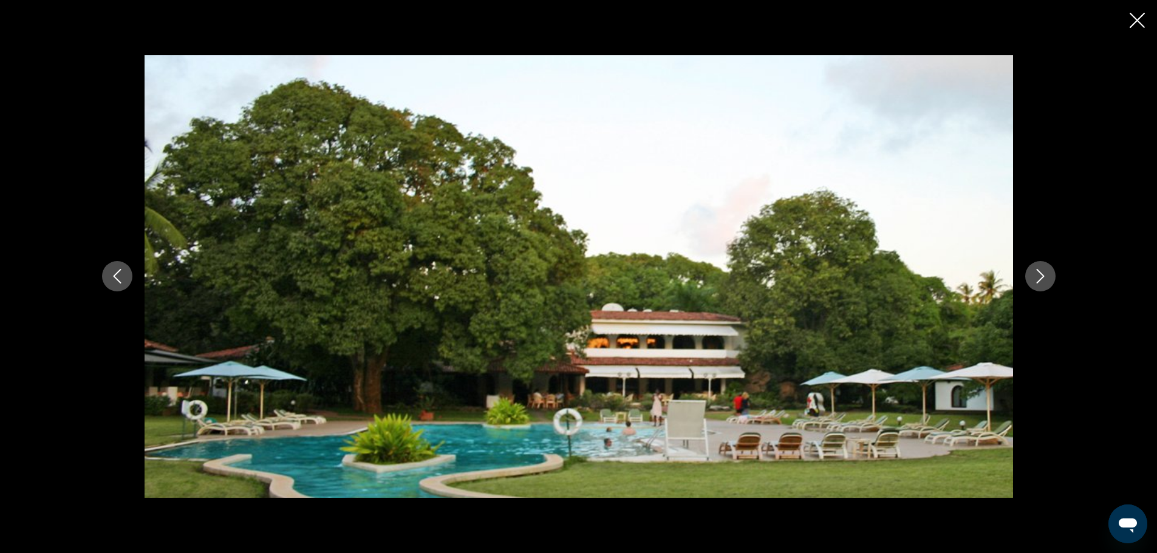
click at [1048, 280] on icon "Next image" at bounding box center [1040, 276] width 15 height 15
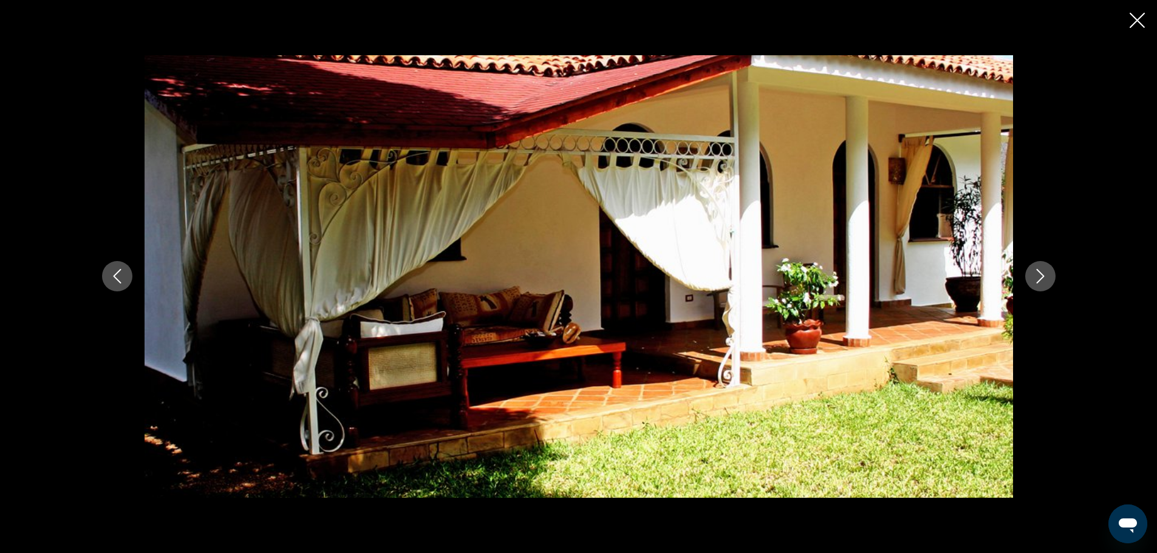
click at [1048, 278] on icon "Next image" at bounding box center [1040, 276] width 15 height 15
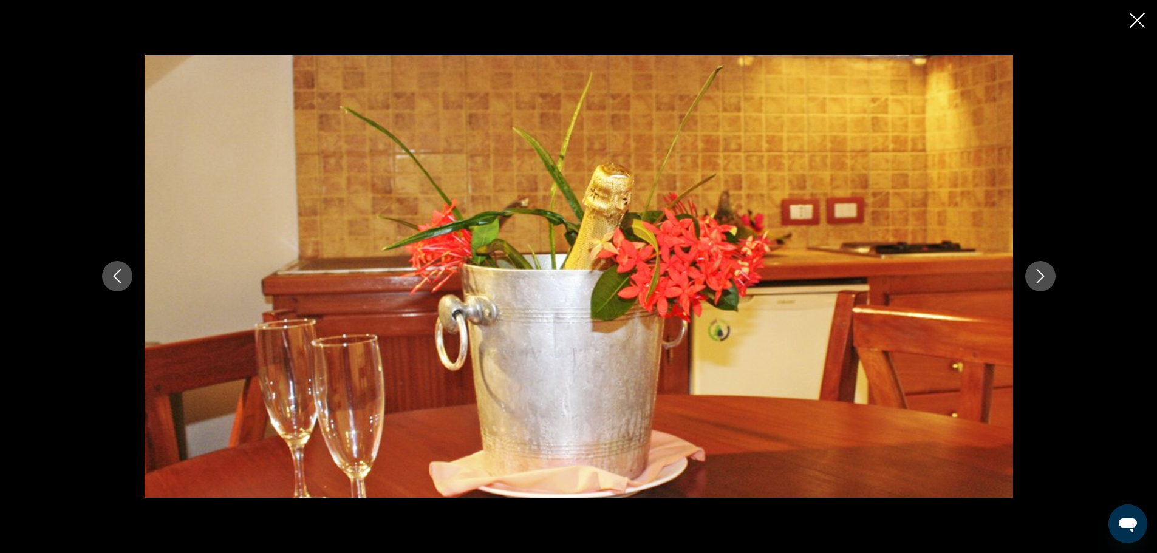
click at [1048, 278] on icon "Next image" at bounding box center [1040, 276] width 15 height 15
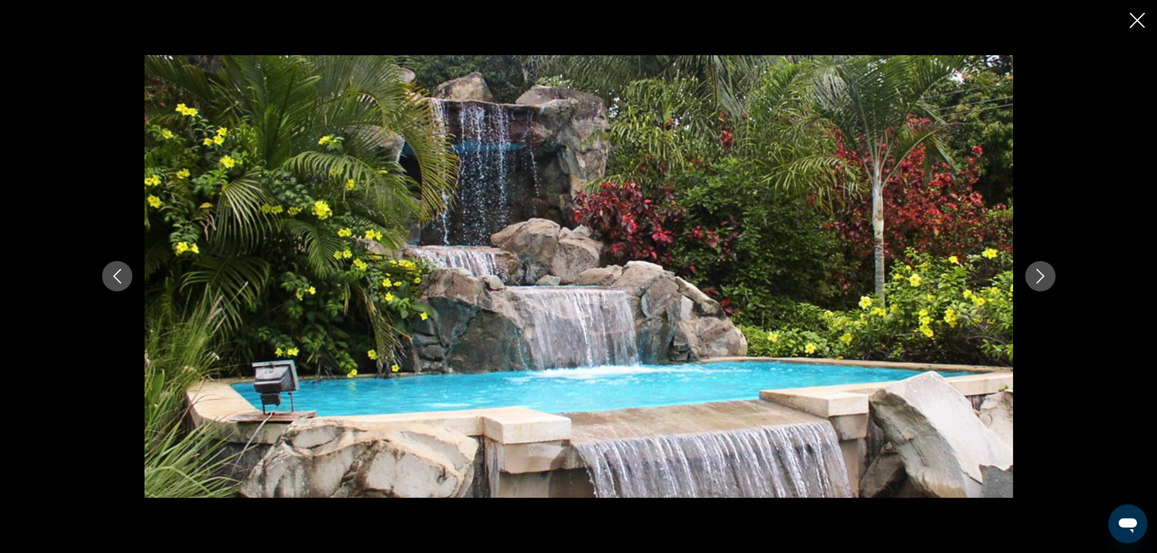
click at [1044, 273] on icon "Next image" at bounding box center [1040, 277] width 8 height 15
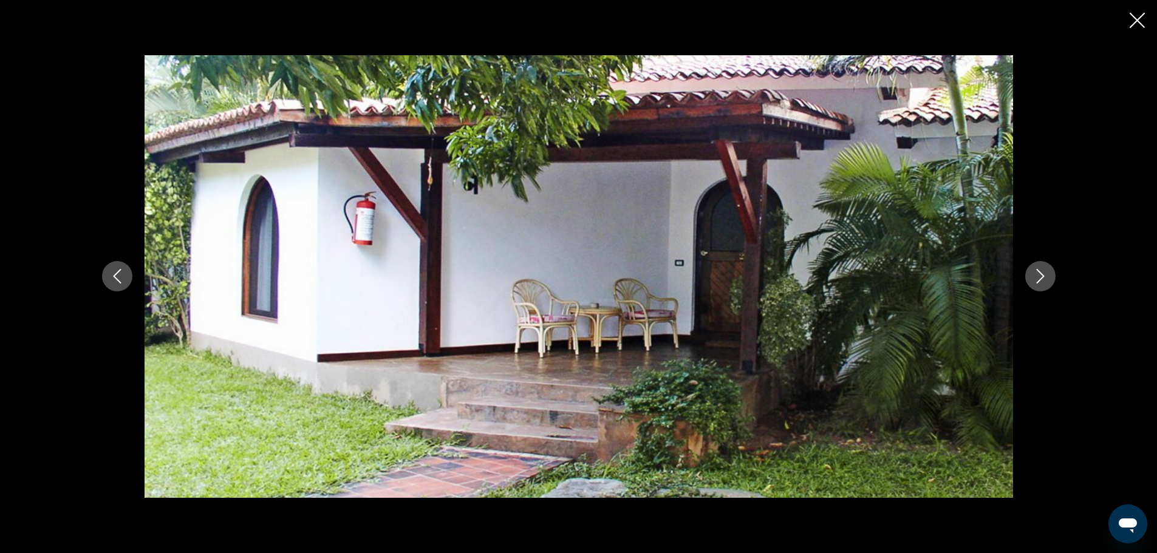
click at [1048, 274] on icon "Next image" at bounding box center [1040, 276] width 15 height 15
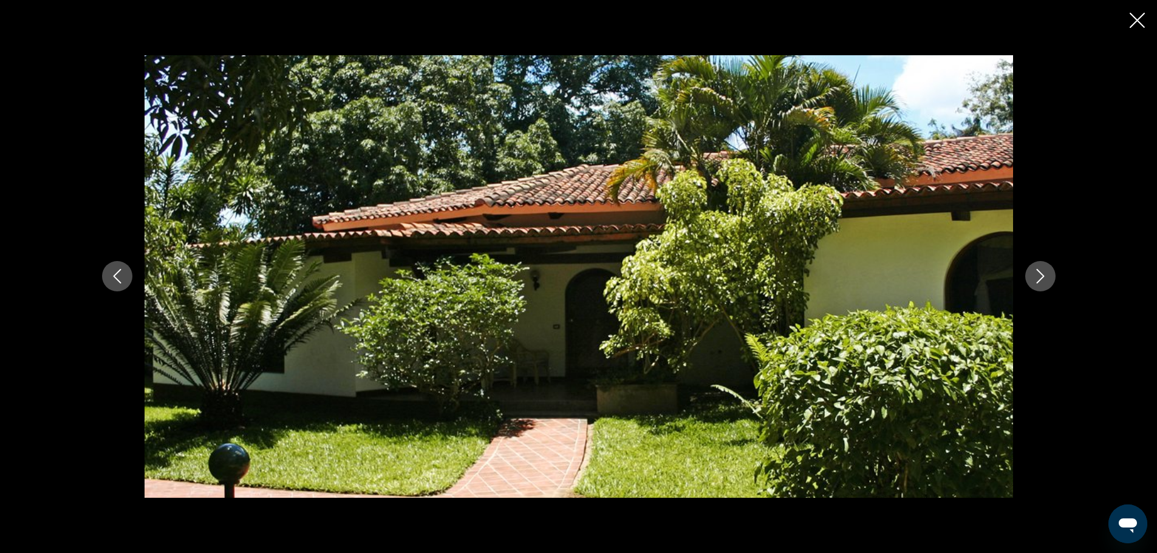
click at [1133, 26] on icon "Close slideshow" at bounding box center [1137, 20] width 15 height 15
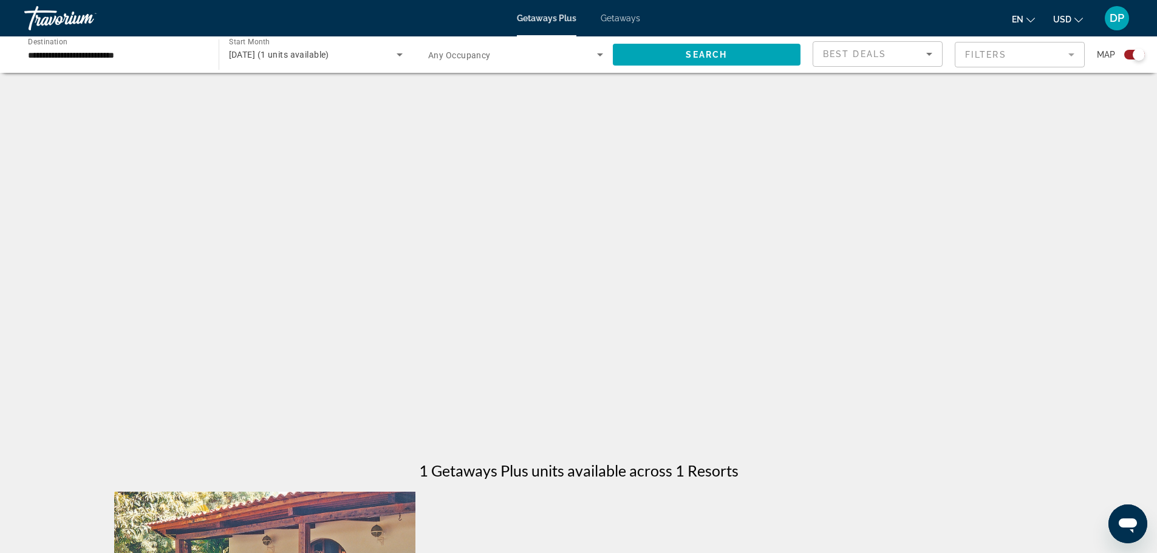
click at [153, 63] on input "**********" at bounding box center [115, 55] width 175 height 15
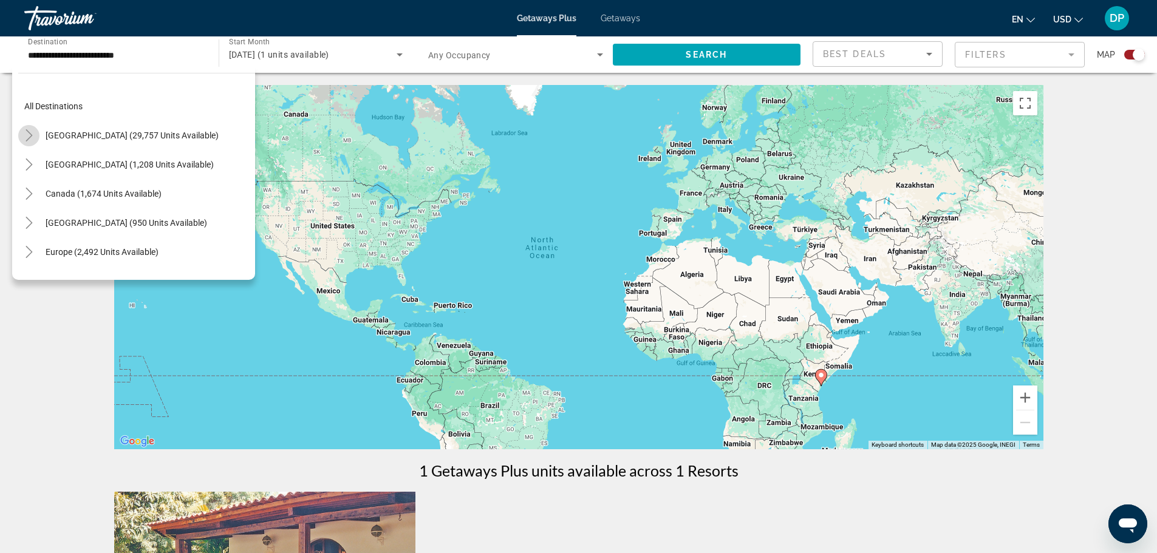
click at [35, 142] on icon "Toggle United States (29,757 units available)" at bounding box center [29, 135] width 12 height 12
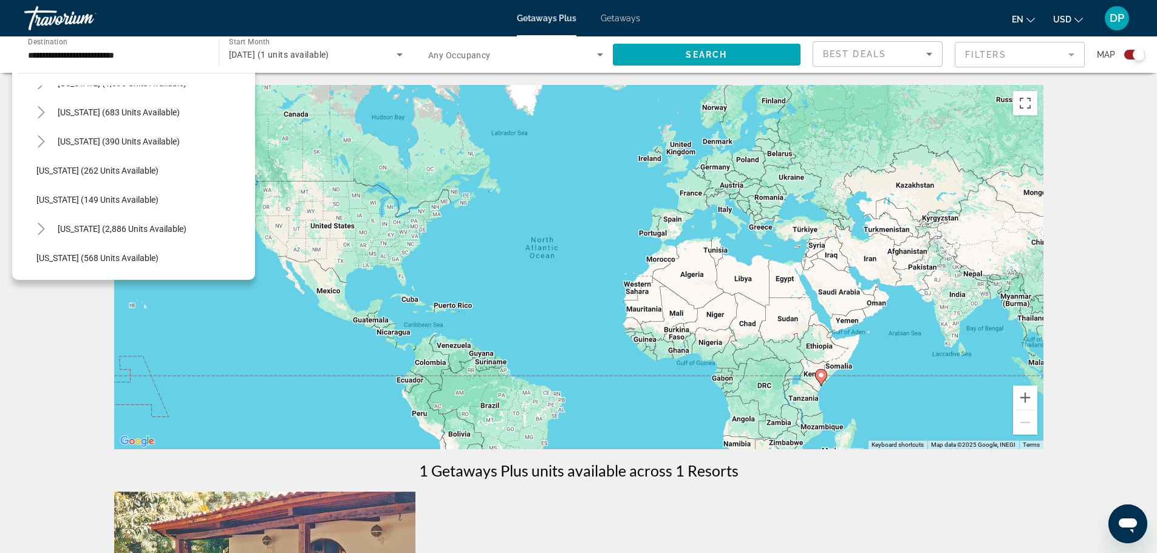
scroll to position [932, 0]
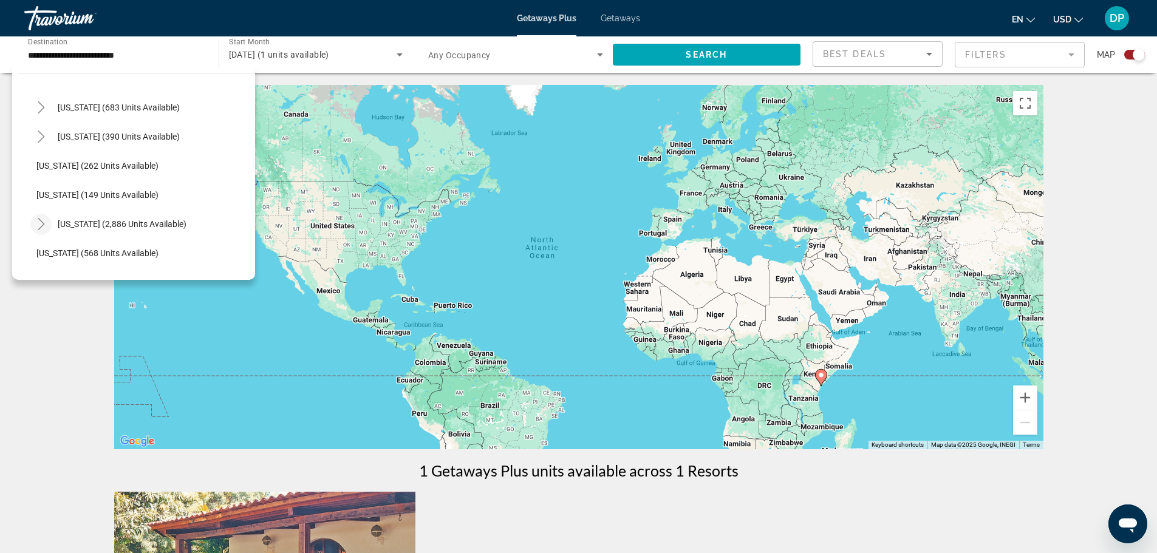
click at [47, 230] on icon "Toggle Virginia (2,886 units available)" at bounding box center [41, 224] width 12 height 12
click at [140, 292] on span "[US_STATE][GEOGRAPHIC_DATA] (204 units available)" at bounding box center [149, 282] width 200 height 19
type input "**********"
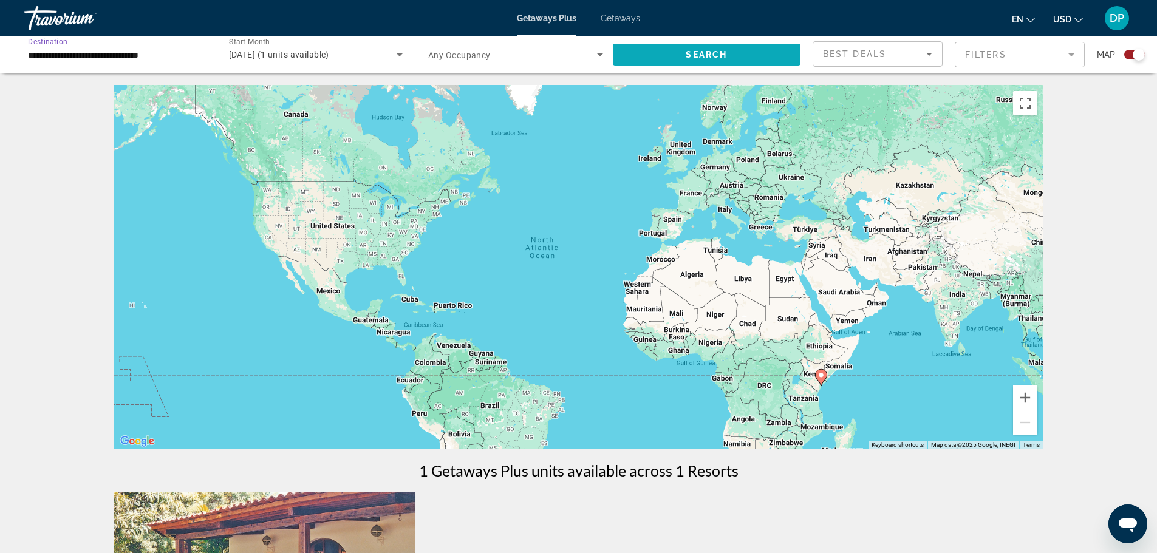
click at [650, 69] on span "Search widget" at bounding box center [707, 54] width 188 height 29
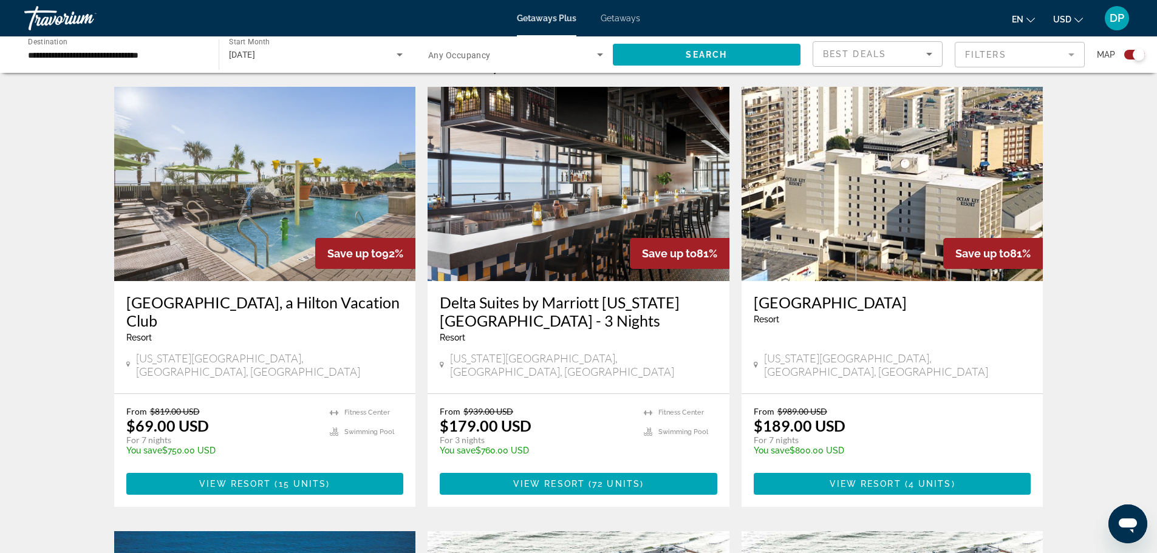
scroll to position [397, 0]
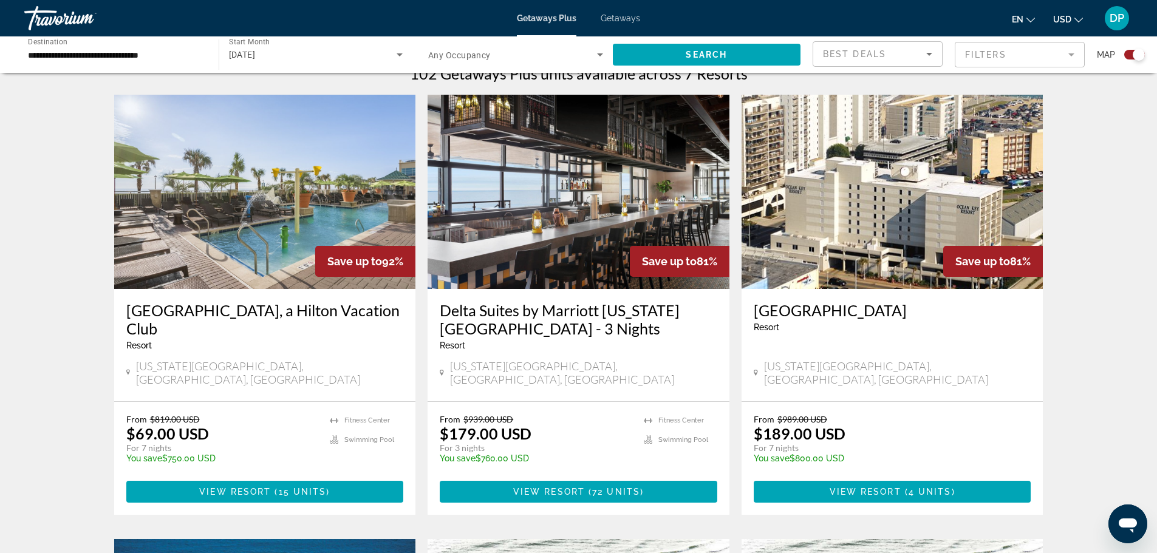
click at [599, 191] on img "Main content" at bounding box center [579, 192] width 302 height 194
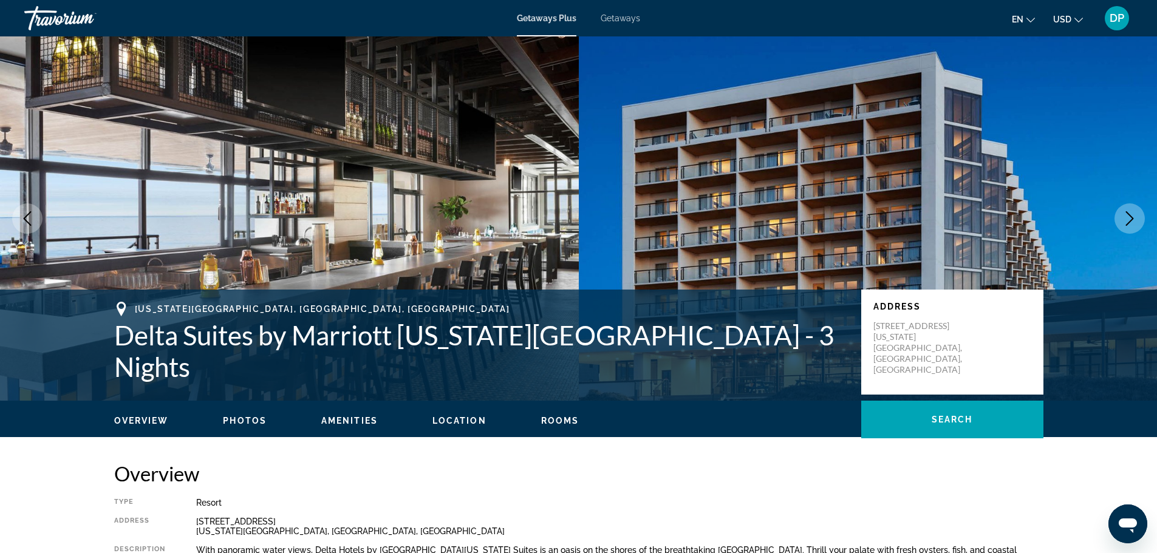
click at [1124, 226] on icon "Next image" at bounding box center [1129, 218] width 15 height 15
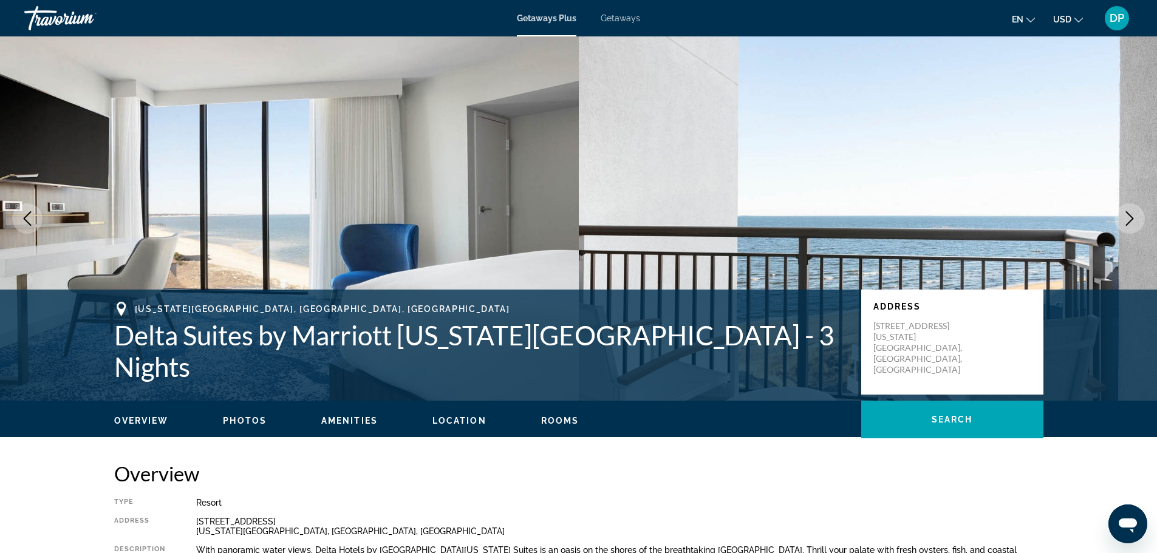
click at [1126, 226] on icon "Next image" at bounding box center [1130, 218] width 8 height 15
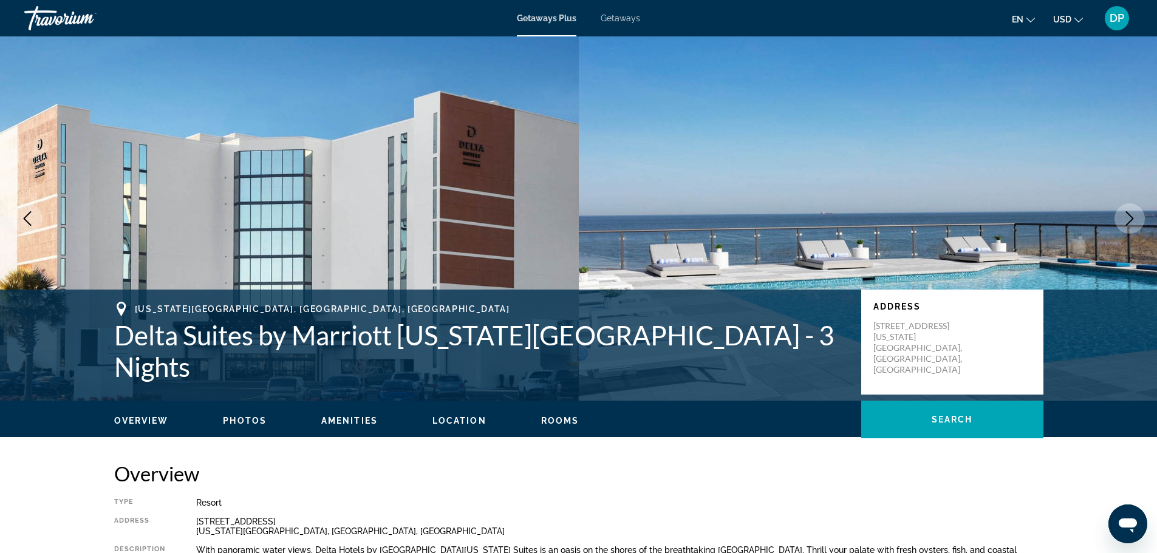
click at [1126, 226] on icon "Next image" at bounding box center [1130, 218] width 8 height 15
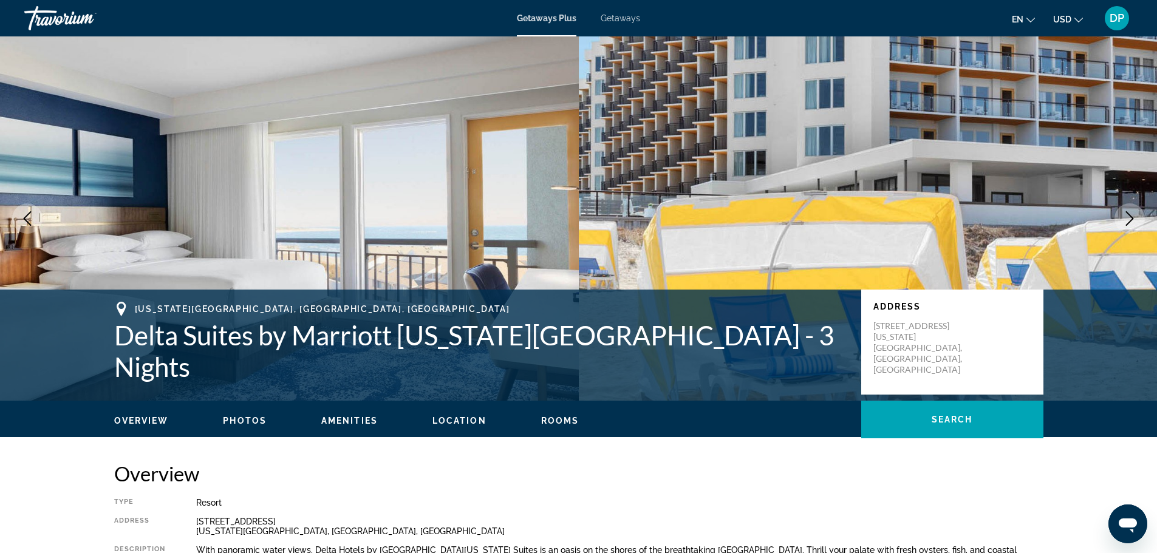
click at [1126, 226] on icon "Next image" at bounding box center [1130, 218] width 8 height 15
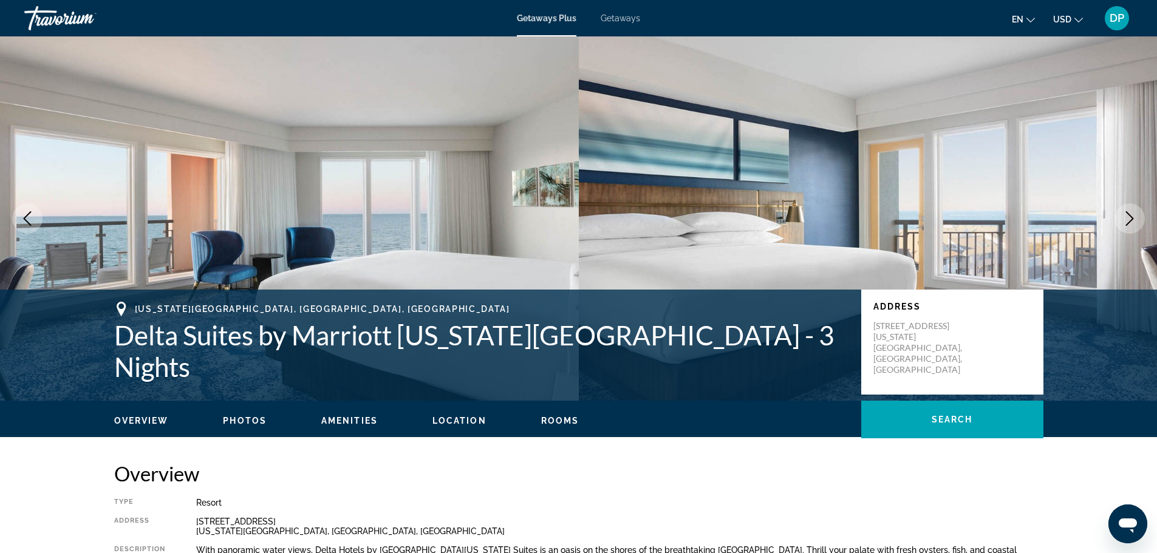
click at [1124, 226] on icon "Next image" at bounding box center [1129, 218] width 15 height 15
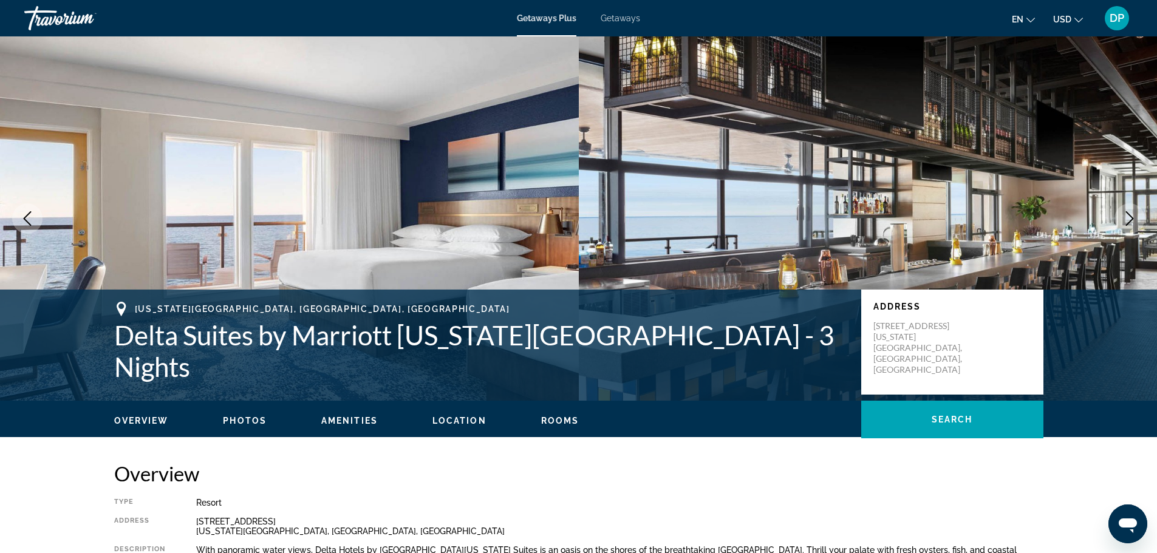
click at [1122, 226] on icon "Next image" at bounding box center [1129, 218] width 15 height 15
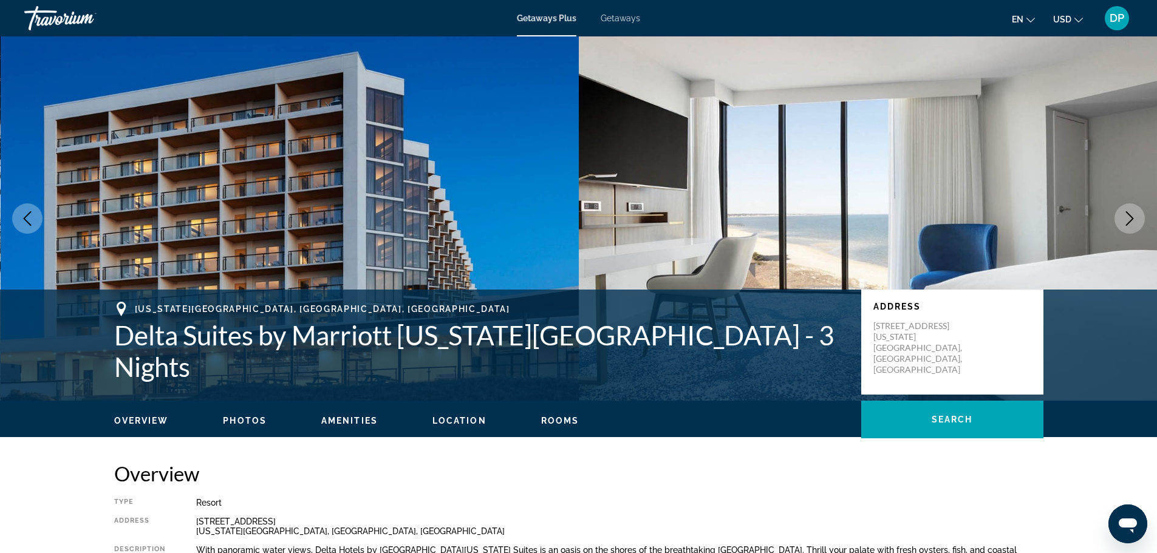
click at [1122, 226] on icon "Next image" at bounding box center [1129, 218] width 15 height 15
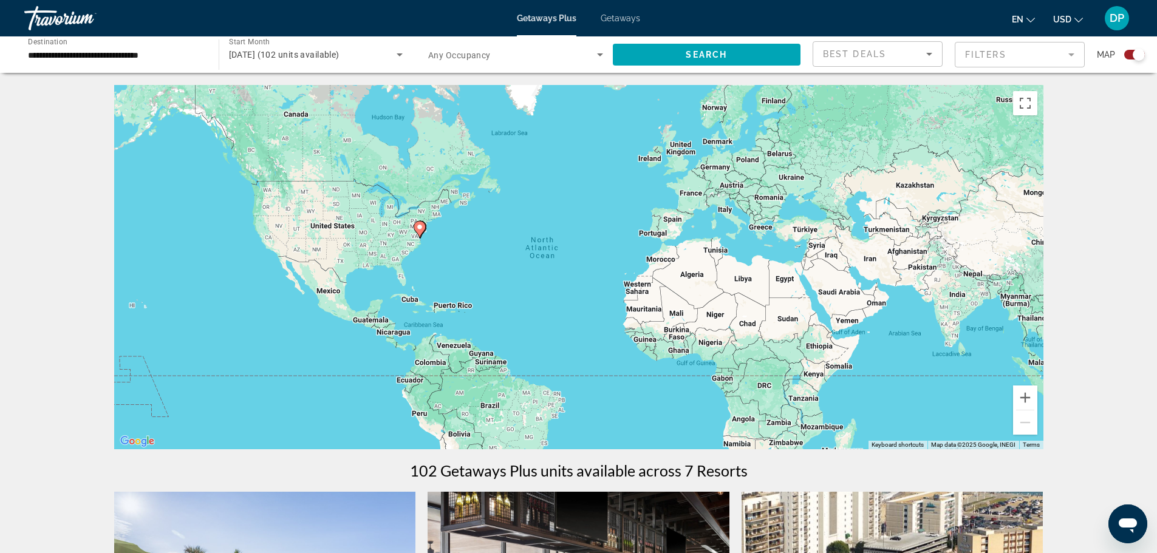
click at [166, 63] on input "**********" at bounding box center [115, 55] width 175 height 15
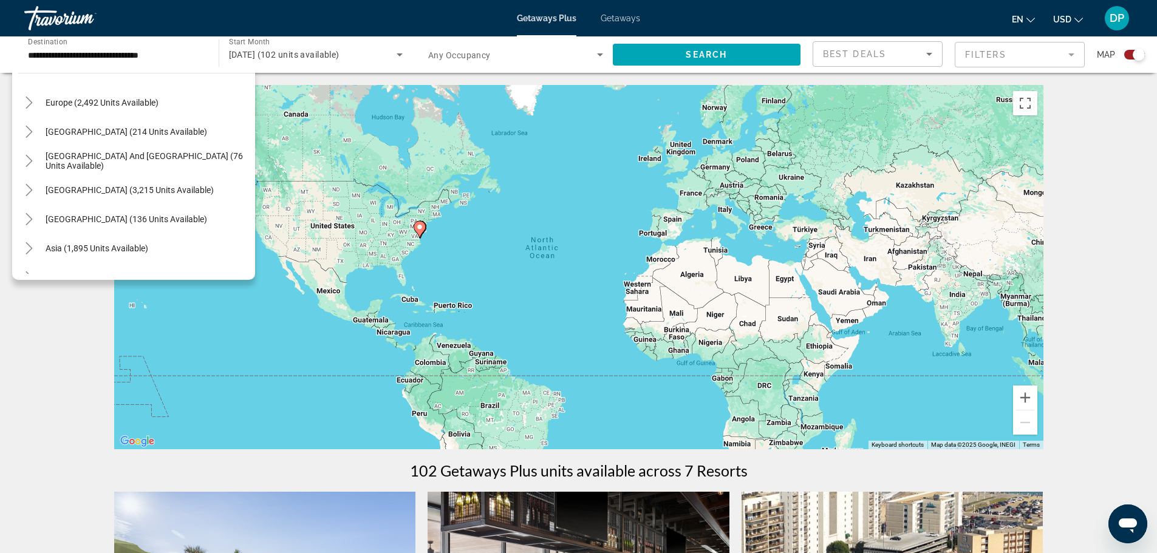
scroll to position [1346, 0]
